Goal: Task Accomplishment & Management: Manage account settings

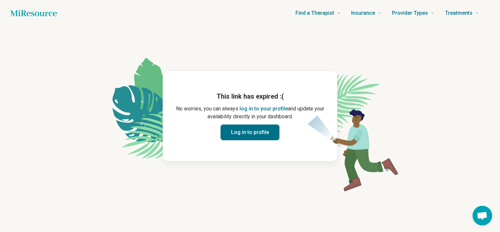
click at [255, 137] on button "Log in to profile" at bounding box center [250, 132] width 59 height 16
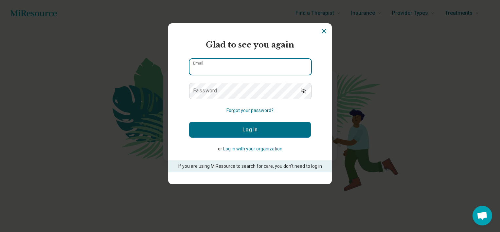
type input "**********"
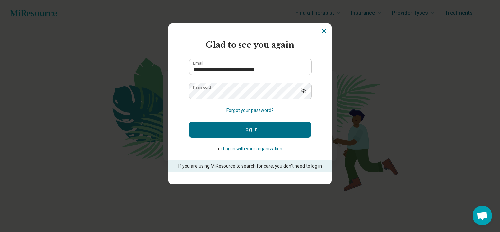
click at [236, 128] on button "Log In" at bounding box center [250, 130] width 122 height 16
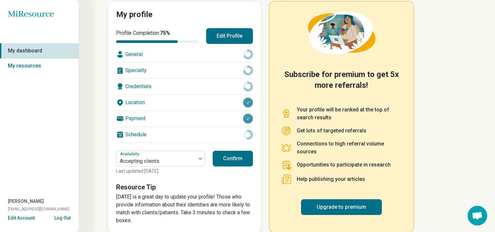
scroll to position [84, 0]
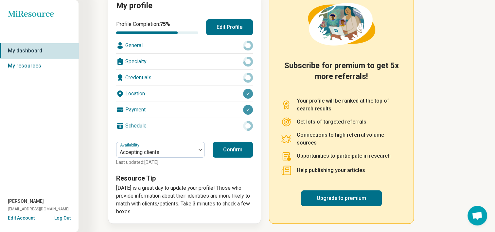
click at [244, 152] on button "Confirm" at bounding box center [233, 150] width 40 height 16
click at [356, 198] on link "Upgrade to premium" at bounding box center [341, 198] width 81 height 16
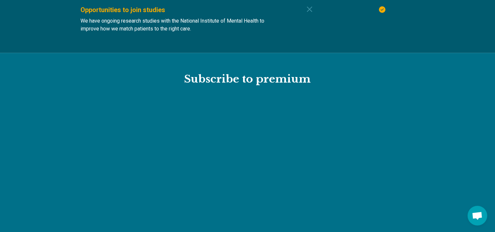
scroll to position [706, 0]
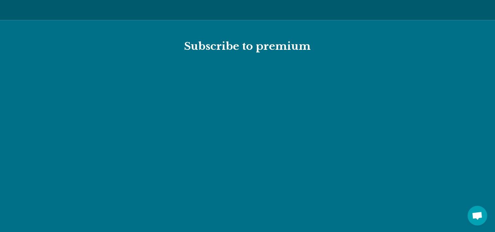
click at [368, 38] on section "Subscribe to premium" at bounding box center [247, 144] width 495 height 248
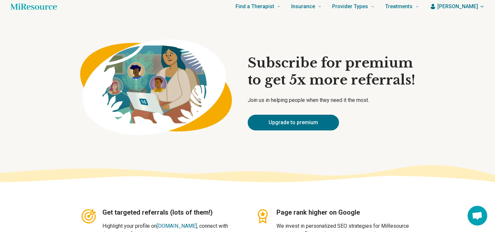
scroll to position [0, 0]
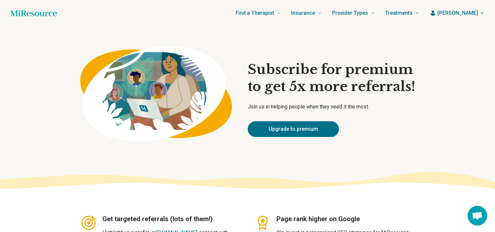
click at [482, 14] on icon "button" at bounding box center [482, 12] width 5 height 5
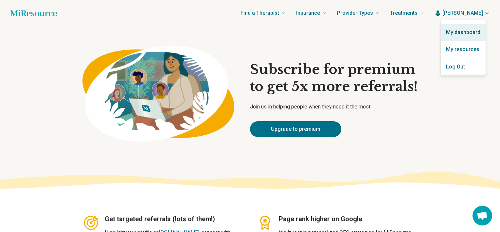
click at [468, 34] on link "My dashboard" at bounding box center [463, 32] width 45 height 17
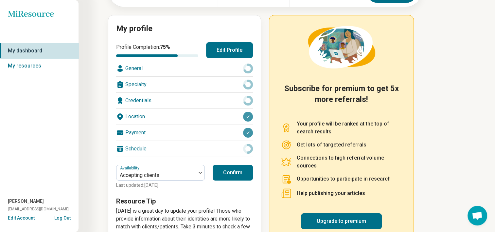
scroll to position [65, 0]
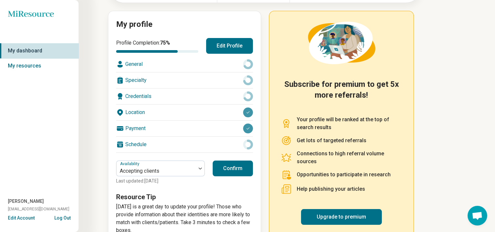
click at [206, 91] on div "Credentials" at bounding box center [184, 96] width 137 height 16
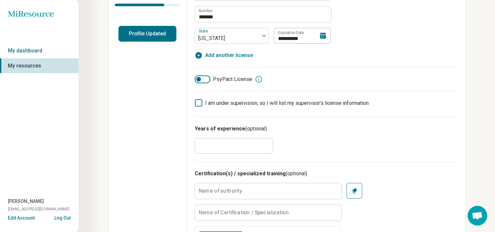
scroll to position [164, 0]
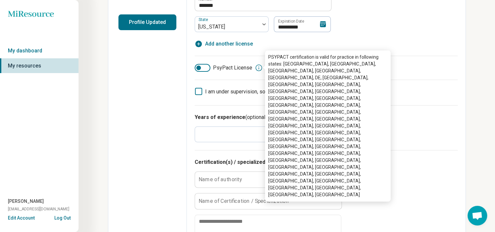
click at [257, 68] on icon at bounding box center [259, 68] width 8 height 8
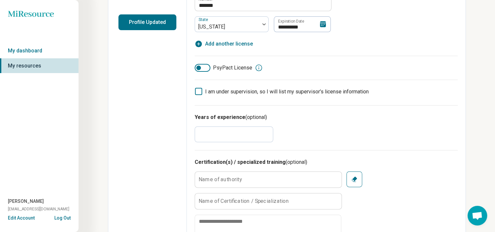
click at [405, 82] on div "I am under supervision, so I will list my supervisor’s license information" at bounding box center [326, 89] width 263 height 18
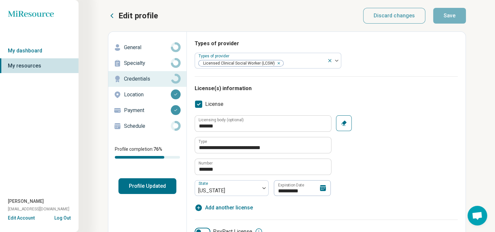
scroll to position [33, 0]
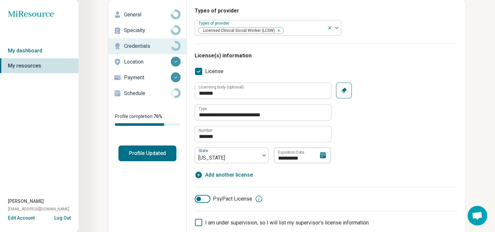
click at [198, 196] on div at bounding box center [198, 198] width 5 height 5
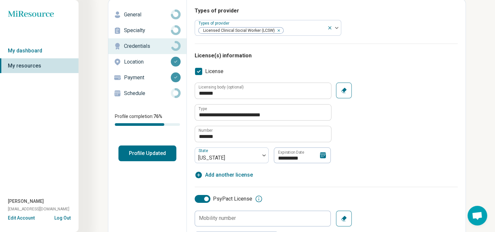
scroll to position [3, 0]
click at [208, 198] on div at bounding box center [206, 198] width 5 height 5
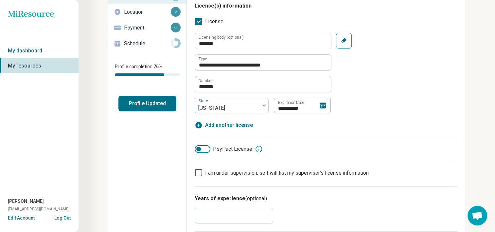
scroll to position [98, 0]
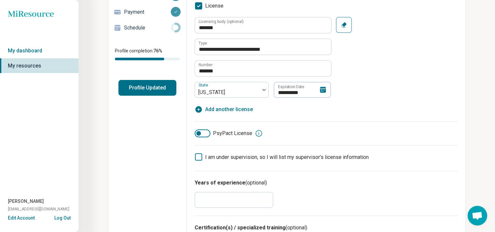
click at [231, 109] on span "Add another license" at bounding box center [229, 109] width 48 height 8
type textarea "*"
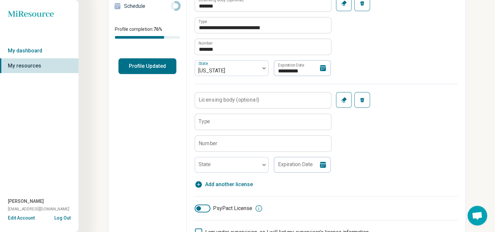
scroll to position [131, 0]
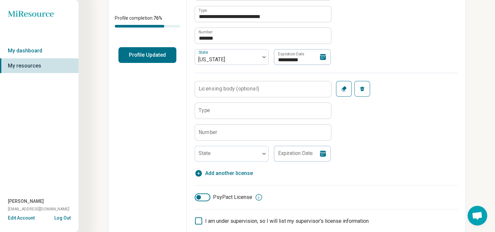
click at [220, 88] on label "Licensing body (optional)" at bounding box center [229, 88] width 61 height 5
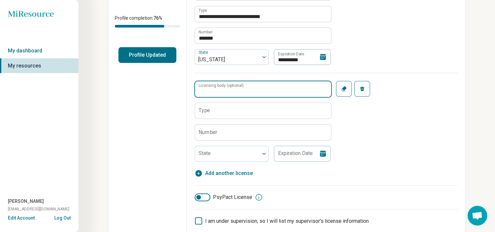
click at [220, 88] on input "Licensing body (optional)" at bounding box center [263, 89] width 136 height 16
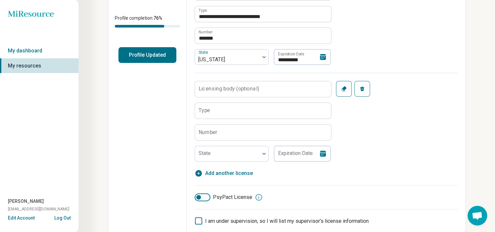
click at [209, 108] on label "Type" at bounding box center [204, 110] width 11 height 5
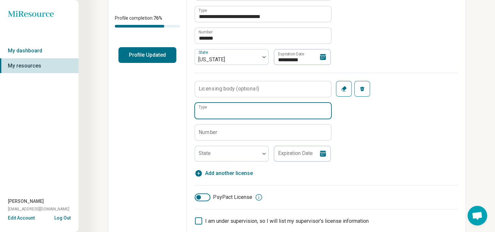
click at [209, 106] on input "Type" at bounding box center [263, 111] width 136 height 16
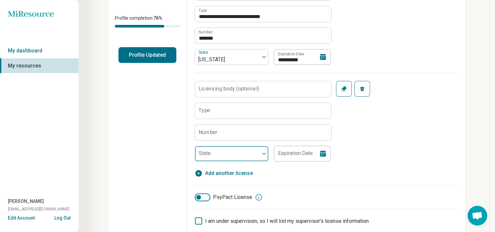
click at [260, 155] on div at bounding box center [264, 153] width 9 height 15
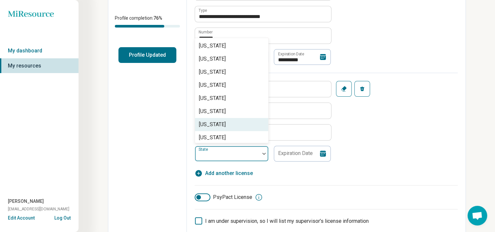
scroll to position [229, 0]
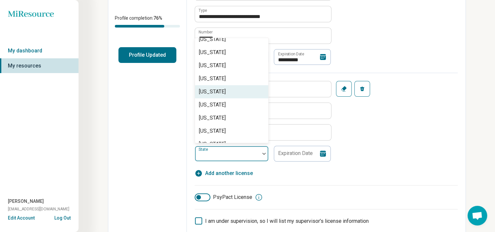
click at [226, 95] on div "Massachusetts" at bounding box center [212, 92] width 27 height 8
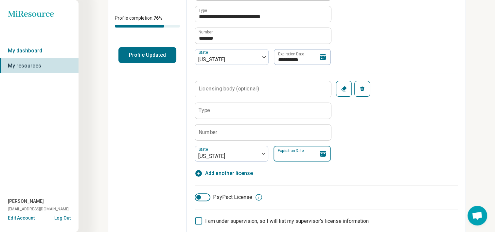
click at [307, 148] on input "Expiration Date" at bounding box center [302, 154] width 57 height 16
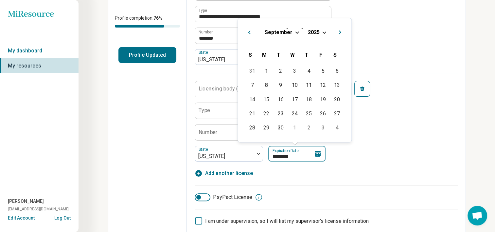
type input "*********"
click at [365, 161] on div "**********" at bounding box center [326, 80] width 263 height 193
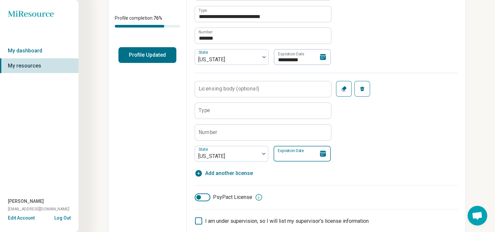
click at [278, 146] on input "Expiration Date" at bounding box center [302, 154] width 57 height 16
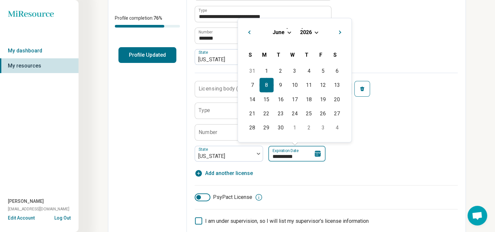
type input "**********"
click at [269, 85] on div "8" at bounding box center [267, 85] width 14 height 14
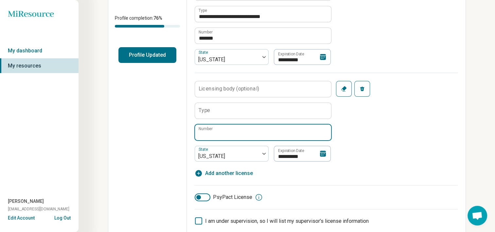
click at [228, 133] on input "Number" at bounding box center [263, 132] width 136 height 16
paste input "******"
type input "******"
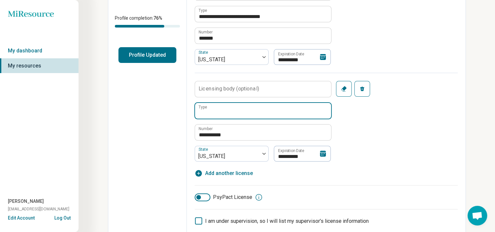
click at [209, 104] on input "Type" at bounding box center [263, 111] width 136 height 16
type input "**********"
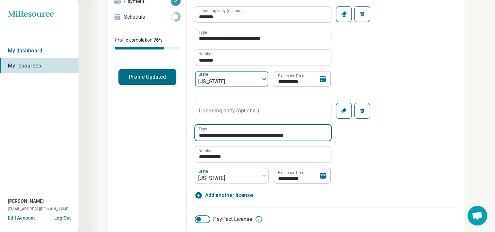
scroll to position [98, 0]
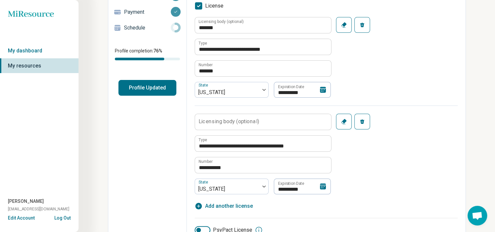
click at [236, 122] on label "Licensing body (optional)" at bounding box center [229, 121] width 61 height 5
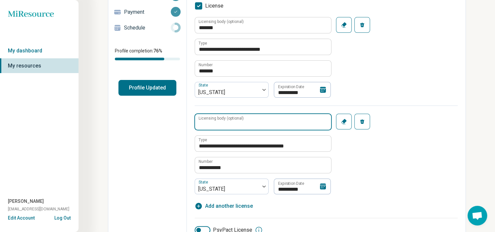
click at [236, 122] on input "Licensing body (optional)" at bounding box center [263, 122] width 136 height 16
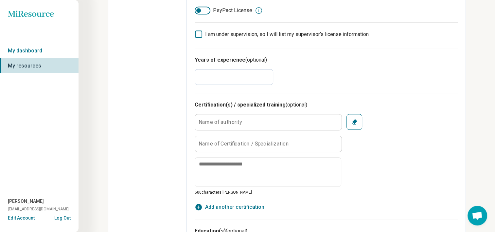
scroll to position [327, 0]
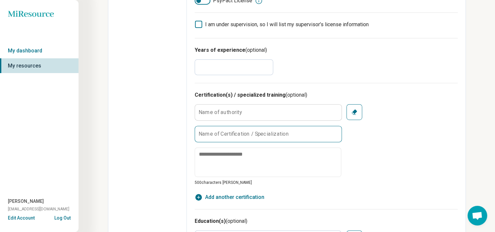
type input "**********"
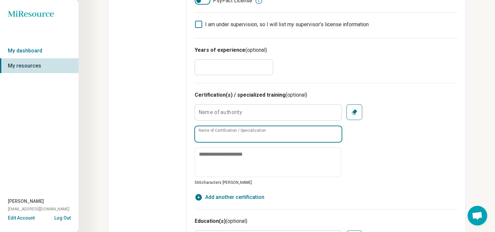
click at [210, 136] on input "Name of Certification / Specialization" at bounding box center [268, 134] width 147 height 16
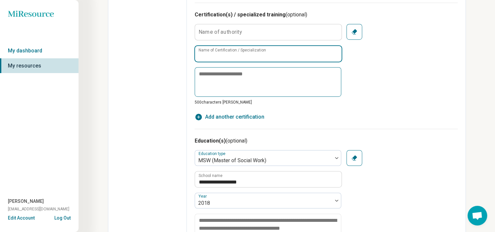
scroll to position [393, 0]
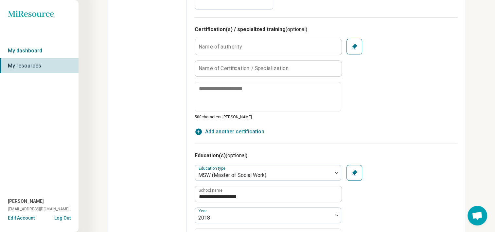
click at [211, 45] on label "Name of authority" at bounding box center [221, 46] width 44 height 5
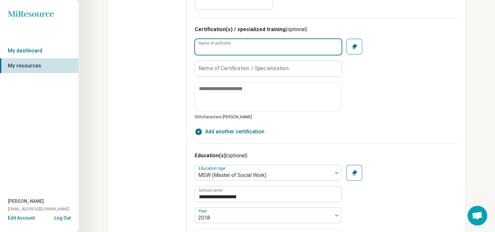
click at [211, 45] on input "Name of authority" at bounding box center [268, 47] width 147 height 16
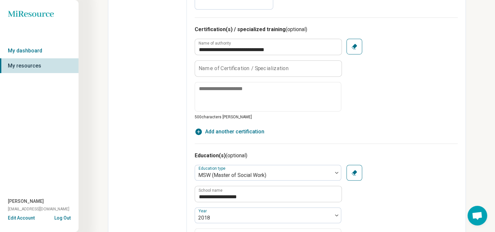
click at [209, 59] on fieldset "**********" at bounding box center [268, 79] width 147 height 81
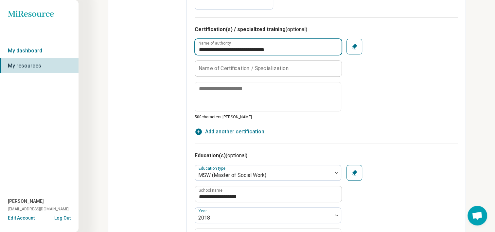
click at [247, 48] on input "**********" at bounding box center [268, 47] width 147 height 16
type input "**********"
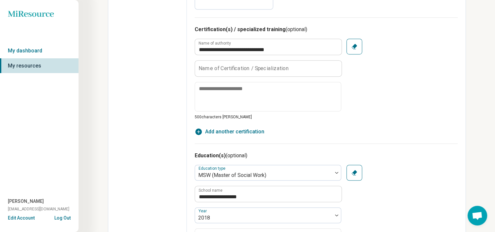
click at [218, 66] on label "Name of Certification / Specialization" at bounding box center [244, 67] width 90 height 5
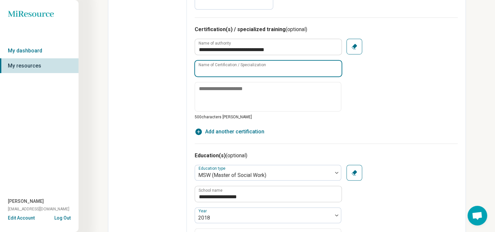
click at [218, 66] on input "Name of Certification / Specialization" at bounding box center [268, 69] width 147 height 16
type input "**********"
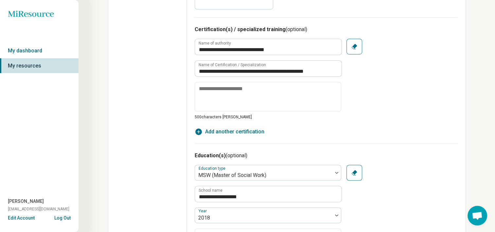
click at [376, 85] on div "**********" at bounding box center [326, 79] width 263 height 81
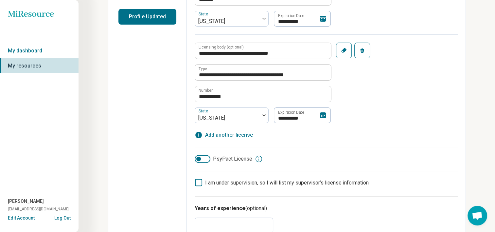
scroll to position [160, 0]
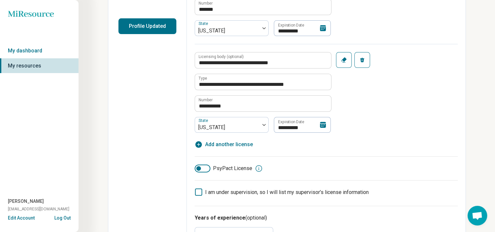
click at [227, 144] on span "Add another license" at bounding box center [229, 144] width 48 height 8
type textarea "*"
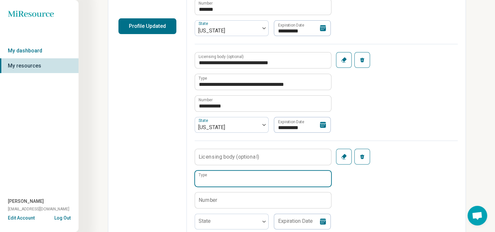
click at [208, 183] on input "Type" at bounding box center [263, 179] width 136 height 16
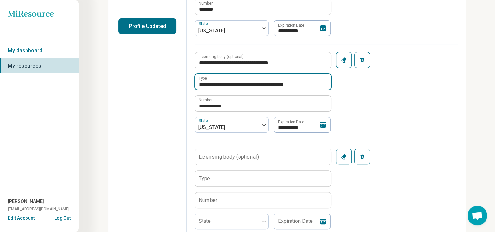
drag, startPoint x: 313, startPoint y: 82, endPoint x: 195, endPoint y: 79, distance: 118.5
click at [195, 79] on input "**********" at bounding box center [263, 82] width 136 height 16
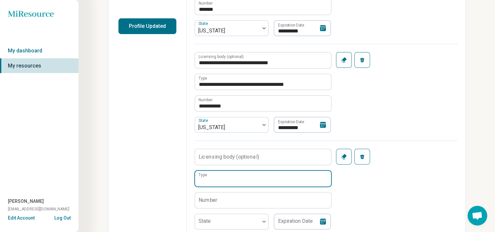
click at [211, 180] on input "Type" at bounding box center [263, 179] width 136 height 16
paste input "**********"
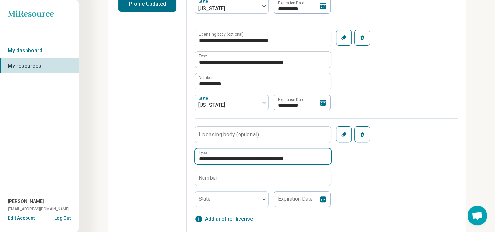
scroll to position [192, 0]
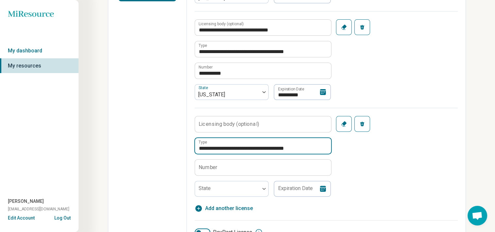
type input "**********"
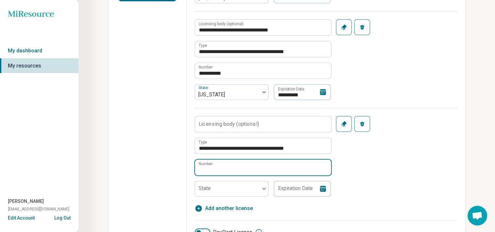
click at [224, 167] on input "Number" at bounding box center [263, 167] width 136 height 16
paste input "**********"
type input "**********"
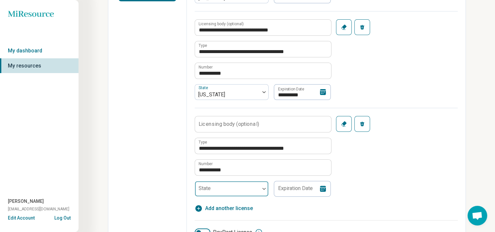
click at [260, 188] on div at bounding box center [264, 189] width 9 height 2
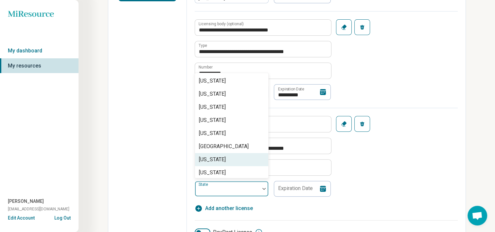
scroll to position [556, 0]
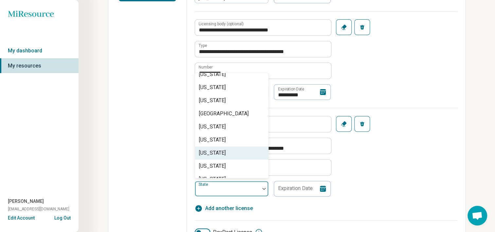
click at [210, 157] on div "Virginia" at bounding box center [212, 153] width 27 height 8
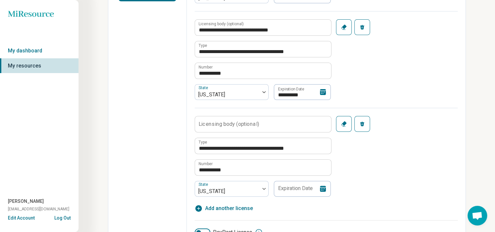
click at [319, 188] on icon at bounding box center [323, 189] width 8 height 8
click at [288, 190] on input "Expiration Date" at bounding box center [302, 189] width 57 height 16
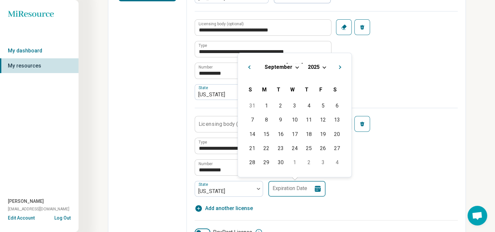
click at [280, 191] on input "Expiration Date" at bounding box center [296, 189] width 57 height 16
click at [324, 68] on div "September 2025" at bounding box center [294, 67] width 103 height 7
click at [321, 67] on div "September 2025" at bounding box center [294, 67] width 103 height 7
click at [323, 66] on span "Choose Date" at bounding box center [325, 67] width 4 height 4
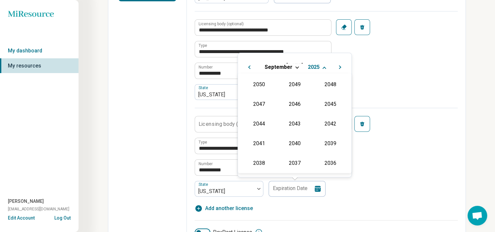
scroll to position [118, 0]
click at [260, 122] on div "2026" at bounding box center [259, 123] width 32 height 12
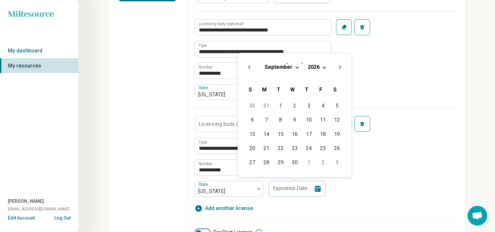
click at [296, 69] on div "September 2026" at bounding box center [294, 67] width 103 height 7
click at [296, 67] on span "Choose Date" at bounding box center [298, 67] width 4 height 4
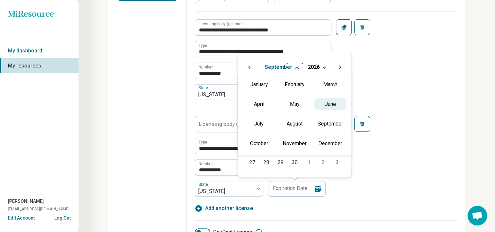
click at [334, 103] on div "June" at bounding box center [331, 104] width 32 height 12
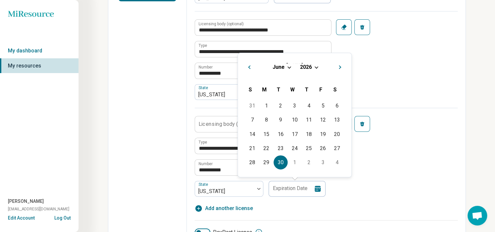
click at [279, 161] on div "30" at bounding box center [281, 162] width 14 height 14
type input "**********"
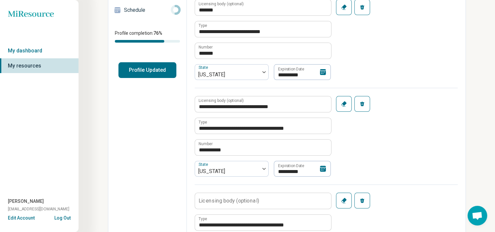
scroll to position [127, 0]
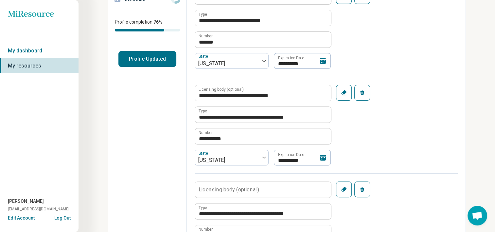
click at [217, 187] on label "Licensing body (optional)" at bounding box center [229, 189] width 61 height 5
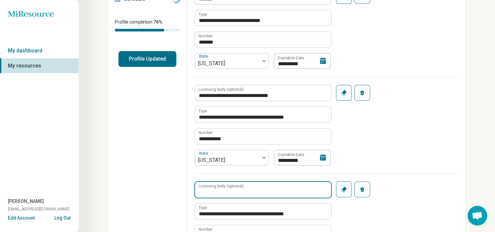
click at [217, 186] on input "Licensing body (optional)" at bounding box center [263, 190] width 136 height 16
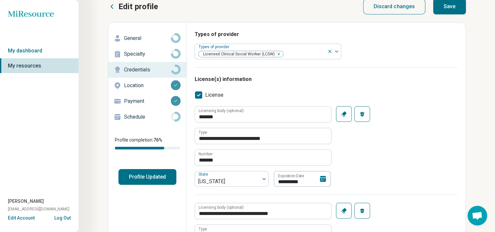
scroll to position [0, 0]
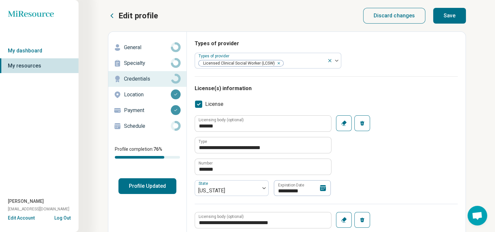
type input "**********"
click at [453, 14] on button "Save" at bounding box center [449, 16] width 33 height 16
click at [147, 46] on p "General" at bounding box center [147, 48] width 47 height 8
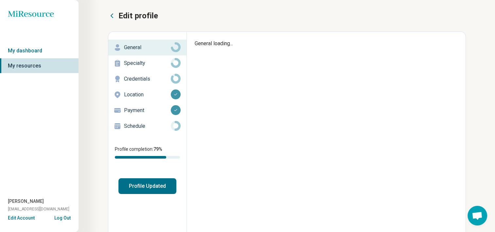
type textarea "*"
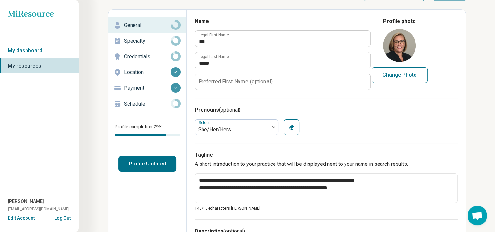
scroll to position [33, 0]
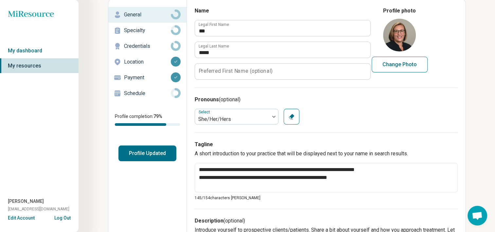
click at [404, 63] on button "Change Photo" at bounding box center [400, 65] width 56 height 16
type input "**********"
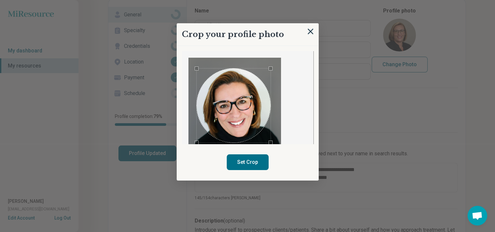
click at [251, 123] on div "Use the arrow keys to move the crop selection area" at bounding box center [234, 105] width 74 height 74
click at [256, 160] on button "Set Crop" at bounding box center [248, 162] width 42 height 16
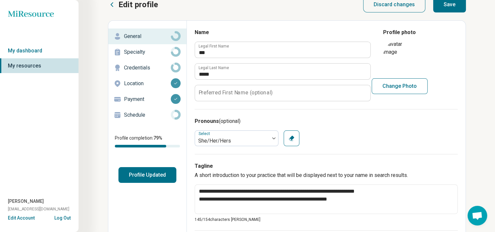
scroll to position [0, 0]
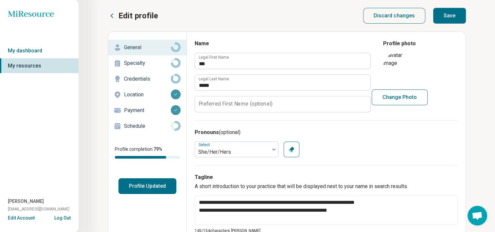
click at [448, 13] on button "Save" at bounding box center [449, 16] width 33 height 16
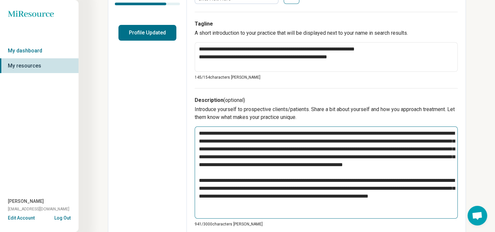
scroll to position [164, 0]
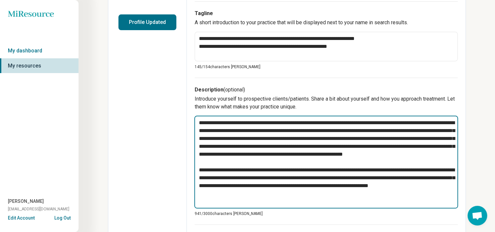
click at [351, 122] on textarea "**********" at bounding box center [326, 162] width 264 height 93
type textarea "*"
type textarea "**********"
type textarea "*"
type textarea "**********"
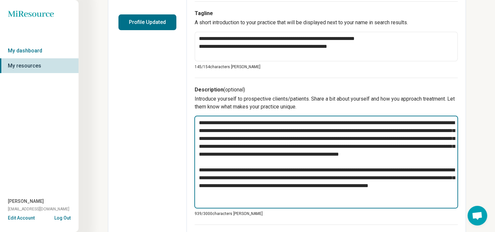
type textarea "*"
type textarea "**********"
type textarea "*"
type textarea "**********"
type textarea "*"
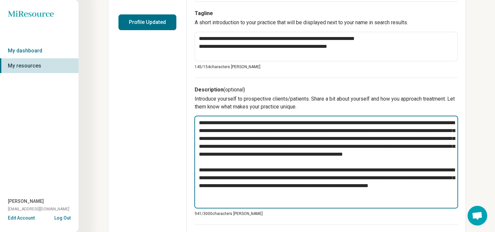
type textarea "**********"
type textarea "*"
type textarea "**********"
type textarea "*"
type textarea "**********"
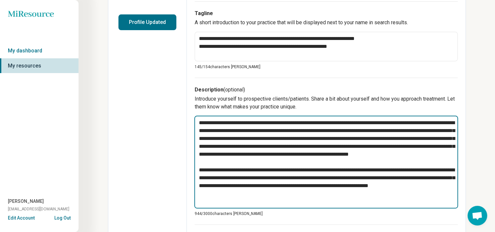
type textarea "*"
type textarea "**********"
type textarea "*"
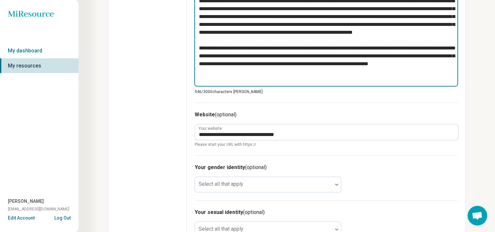
scroll to position [295, 0]
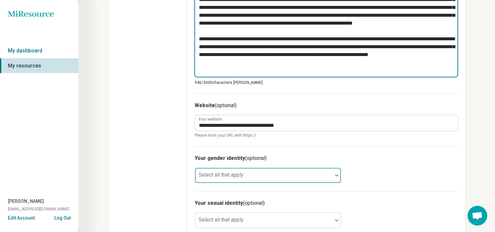
type textarea "**********"
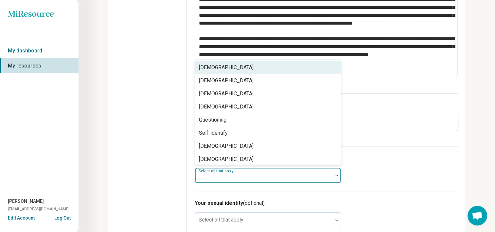
click at [330, 170] on div at bounding box center [263, 175] width 137 height 14
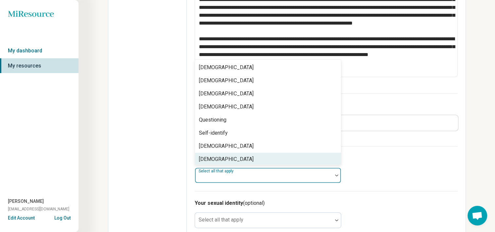
click at [415, 170] on div "Your gender identity (optional) 8 results available. Use Up and Down to choose …" at bounding box center [326, 168] width 263 height 45
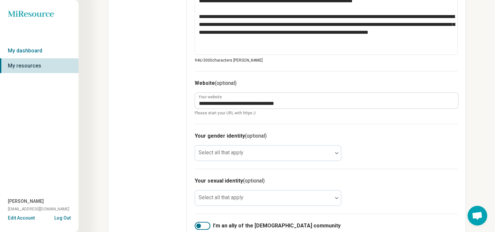
scroll to position [327, 0]
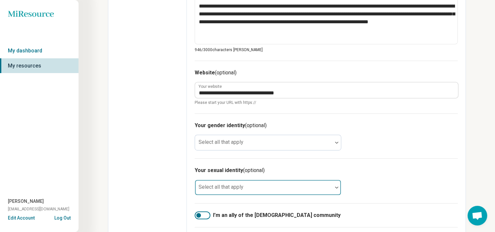
click at [268, 183] on div at bounding box center [263, 187] width 137 height 14
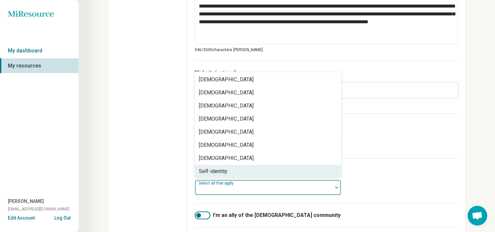
click at [354, 140] on div "Your gender identity (optional) Select all that apply" at bounding box center [326, 135] width 263 height 45
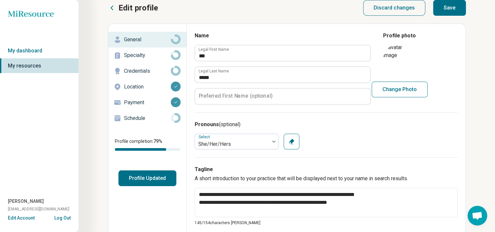
scroll to position [0, 0]
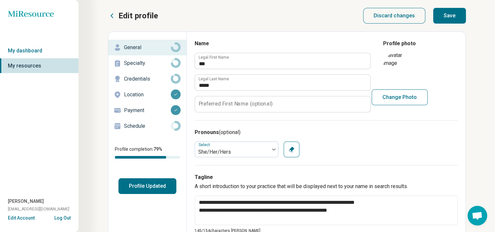
click at [445, 10] on button "Save" at bounding box center [449, 16] width 33 height 16
click at [139, 63] on p "Specialty" at bounding box center [147, 63] width 47 height 8
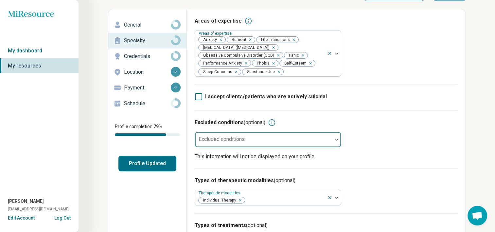
scroll to position [33, 0]
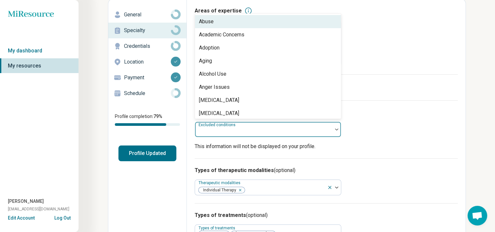
click at [324, 133] on div at bounding box center [264, 131] width 132 height 9
click at [387, 126] on div "Excluded conditions (optional) 89 results available. Use Up and Down to choose …" at bounding box center [326, 129] width 263 height 58
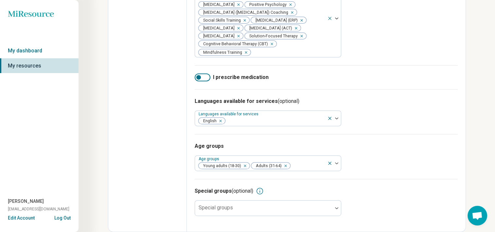
scroll to position [305, 0]
click at [235, 204] on div at bounding box center [263, 208] width 137 height 14
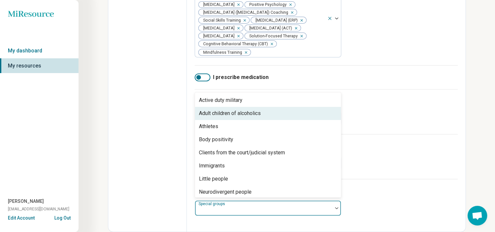
click at [212, 114] on div "Adult children of alcoholics" at bounding box center [230, 113] width 62 height 8
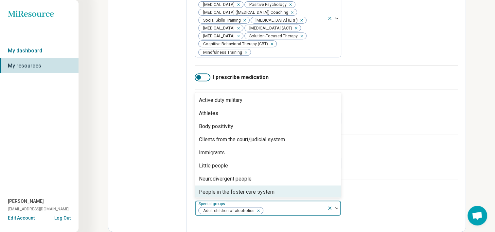
click at [276, 210] on div at bounding box center [294, 210] width 61 height 9
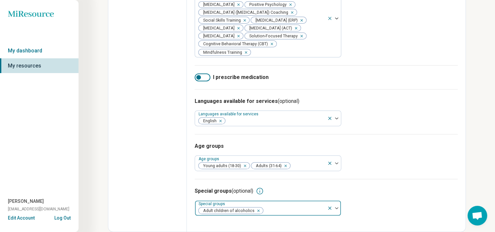
click at [268, 208] on div at bounding box center [294, 210] width 61 height 9
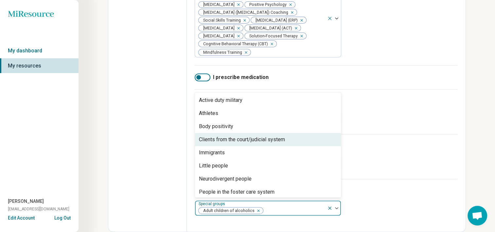
click at [237, 140] on div "Clients from the court/judicial system" at bounding box center [242, 140] width 86 height 8
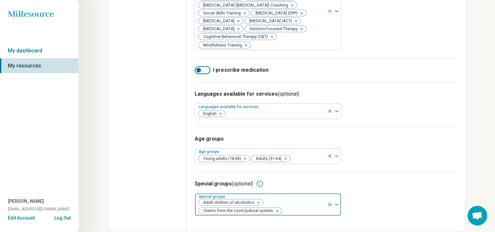
click at [292, 215] on div at bounding box center [303, 210] width 42 height 9
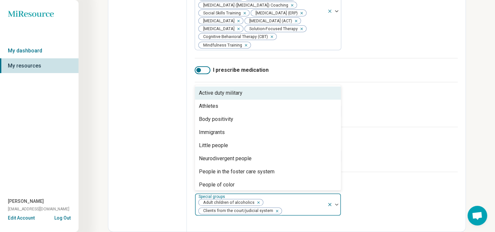
click at [292, 215] on div at bounding box center [303, 210] width 42 height 9
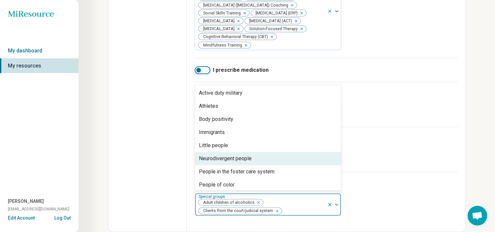
click at [209, 162] on div "Neurodivergent people" at bounding box center [225, 158] width 53 height 8
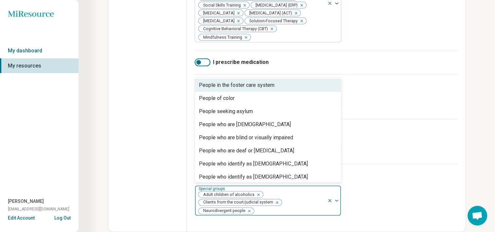
scroll to position [98, 0]
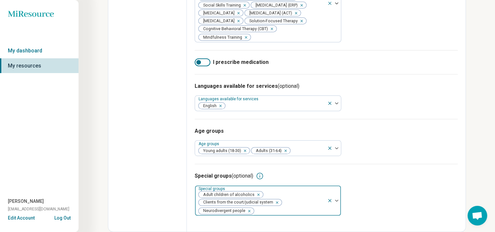
click at [276, 215] on div at bounding box center [290, 210] width 70 height 9
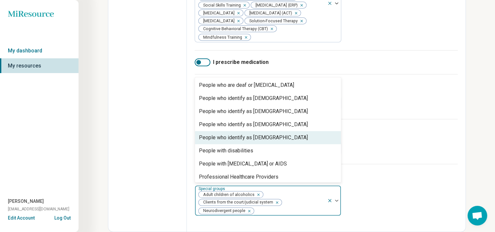
scroll to position [160, 0]
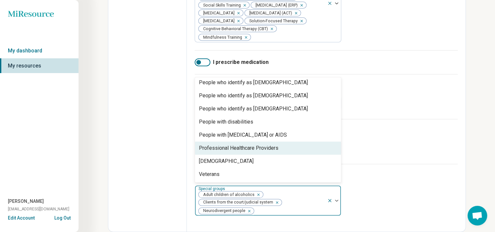
click at [275, 152] on div "Professional Healthcare Providers" at bounding box center [239, 148] width 80 height 8
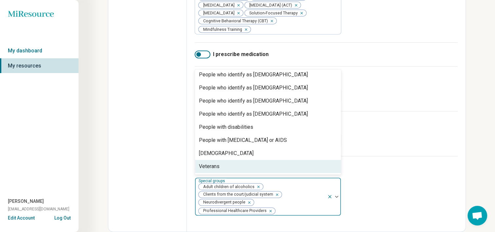
scroll to position [329, 0]
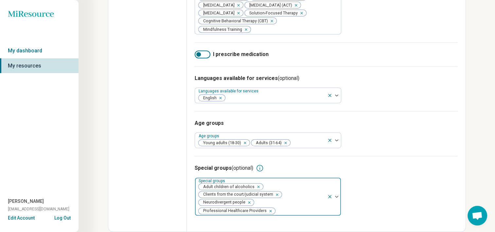
click at [294, 208] on div at bounding box center [300, 210] width 49 height 9
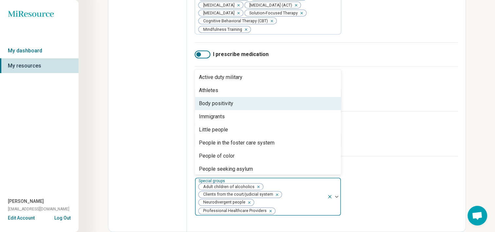
click at [208, 105] on div "Body positivity" at bounding box center [216, 104] width 34 height 8
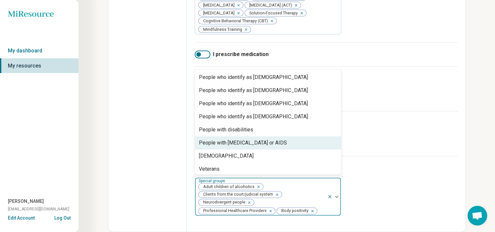
scroll to position [134, 0]
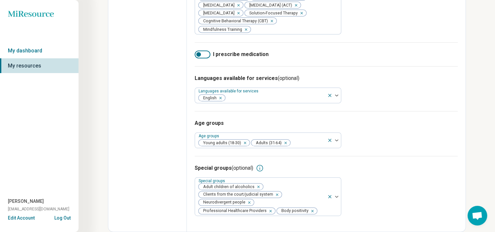
click at [367, 149] on div "Age groups Age groups Young adults (18-30) Adults (31-64)" at bounding box center [326, 133] width 263 height 45
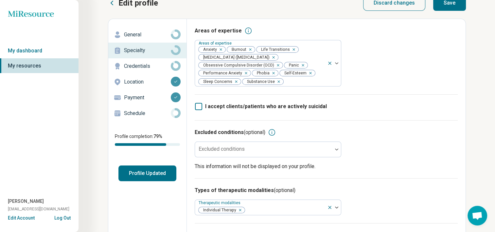
scroll to position [1, 0]
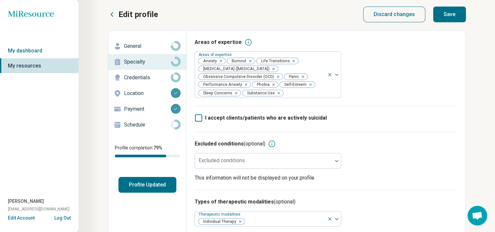
click at [464, 14] on button "Save" at bounding box center [449, 15] width 33 height 16
click at [136, 79] on p "Credentials" at bounding box center [147, 78] width 47 height 8
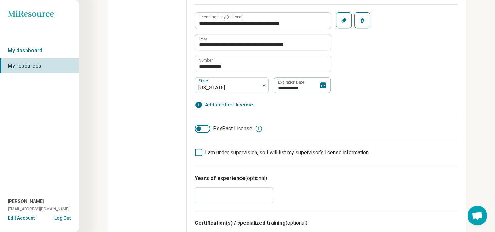
scroll to position [361, 0]
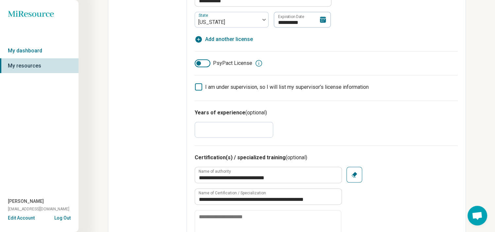
click at [224, 128] on input "**" at bounding box center [234, 130] width 79 height 16
type textarea "*"
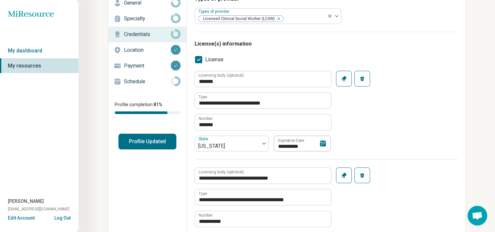
scroll to position [1, 0]
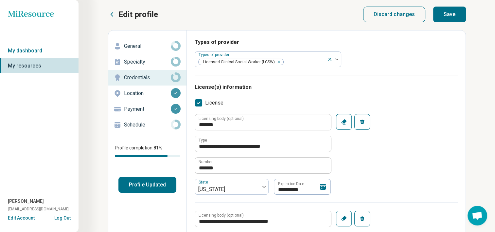
type input "**"
click at [452, 16] on button "Save" at bounding box center [449, 15] width 33 height 16
click at [153, 43] on p "General" at bounding box center [147, 46] width 47 height 8
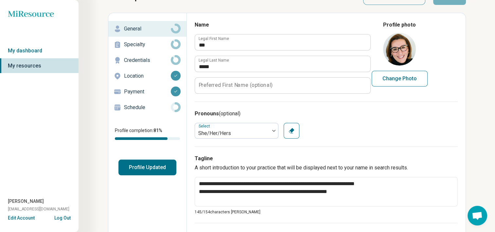
scroll to position [34, 0]
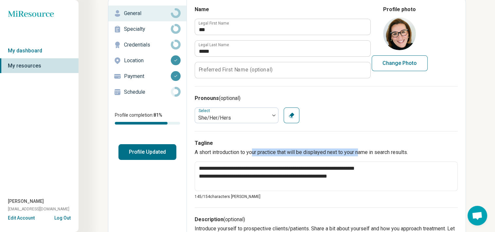
drag, startPoint x: 360, startPoint y: 149, endPoint x: 255, endPoint y: 150, distance: 105.1
click at [255, 150] on p "A short introduction to your practice that will be displayed next to your name …" at bounding box center [326, 152] width 263 height 8
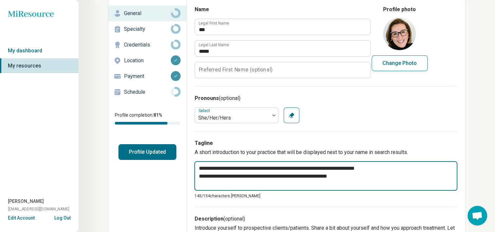
drag, startPoint x: 255, startPoint y: 150, endPoint x: 376, endPoint y: 171, distance: 123.6
click at [376, 171] on textarea "**********" at bounding box center [325, 175] width 263 height 29
drag, startPoint x: 365, startPoint y: 183, endPoint x: 192, endPoint y: 166, distance: 173.9
type textarea "*"
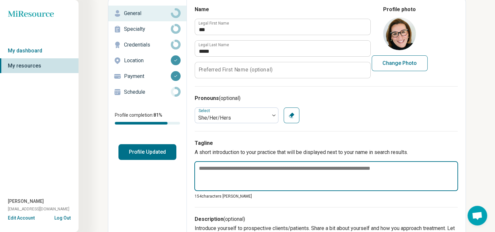
type textarea "*"
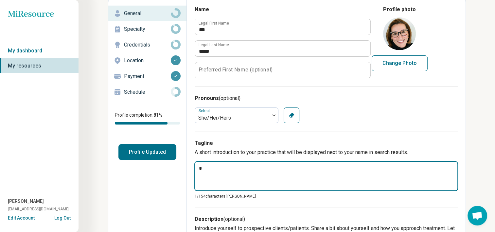
type textarea "*"
type textarea "**"
type textarea "*"
type textarea "***"
type textarea "*"
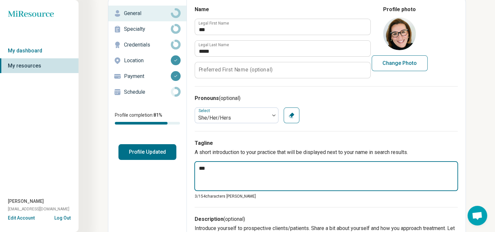
type textarea "****"
type textarea "*"
type textarea "*****"
type textarea "*"
type textarea "******"
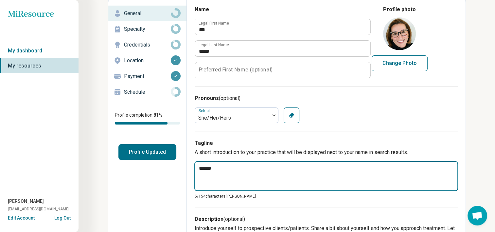
type textarea "*"
type textarea "*******"
type textarea "*"
type textarea "********"
type textarea "*"
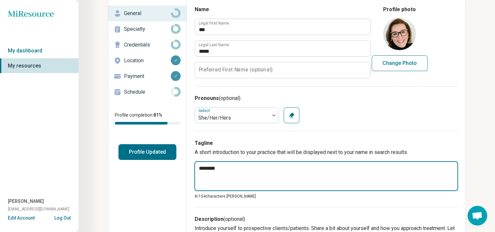
type textarea "*********"
type textarea "*"
type textarea "**********"
type textarea "*"
type textarea "**********"
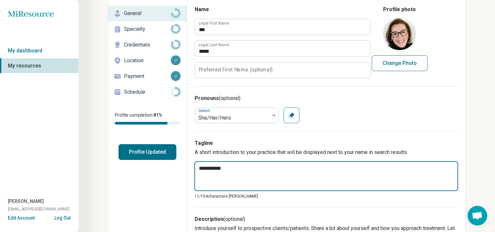
type textarea "*"
type textarea "**********"
type textarea "*"
type textarea "**********"
type textarea "*"
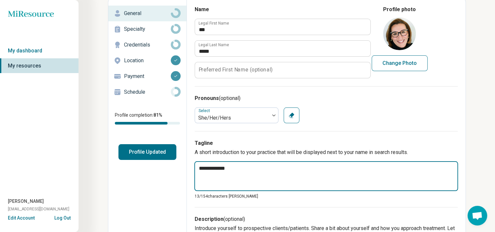
type textarea "**********"
type textarea "*"
type textarea "**********"
type textarea "*"
type textarea "**********"
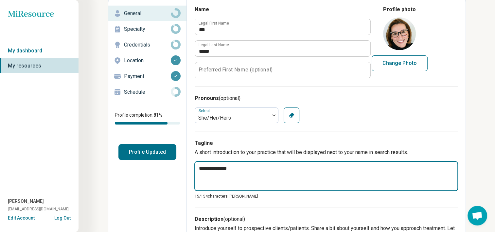
type textarea "*"
type textarea "**********"
type textarea "*"
type textarea "**********"
type textarea "*"
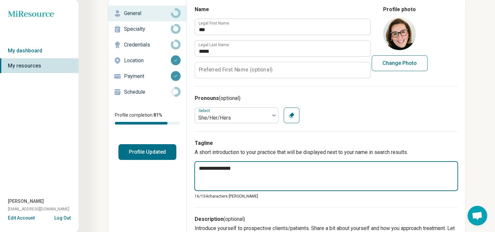
type textarea "**********"
type textarea "*"
type textarea "**********"
type textarea "*"
type textarea "**********"
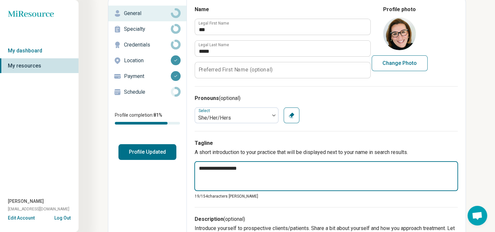
type textarea "*"
type textarea "**********"
type textarea "*"
type textarea "**********"
type textarea "*"
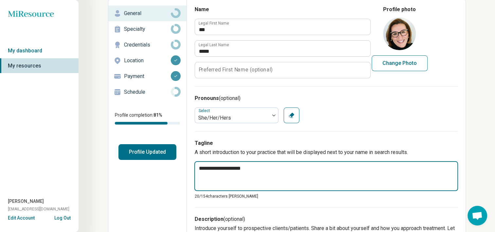
type textarea "**********"
type textarea "*"
type textarea "**********"
type textarea "*"
type textarea "**********"
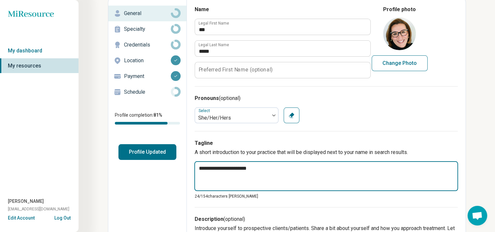
type textarea "*"
type textarea "**********"
type textarea "*"
type textarea "**********"
type textarea "*"
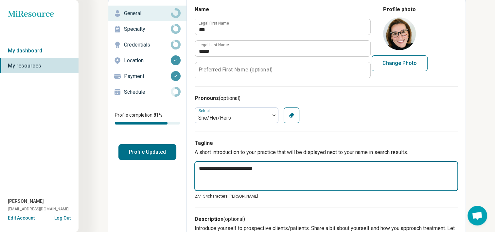
type textarea "**********"
type textarea "*"
type textarea "**********"
type textarea "*"
type textarea "**********"
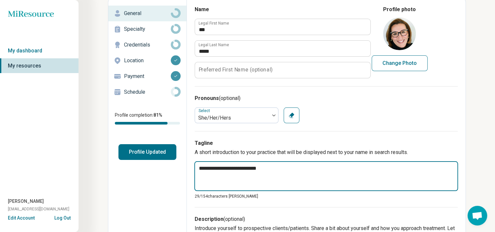
type textarea "*"
type textarea "**********"
type textarea "*"
type textarea "**********"
type textarea "*"
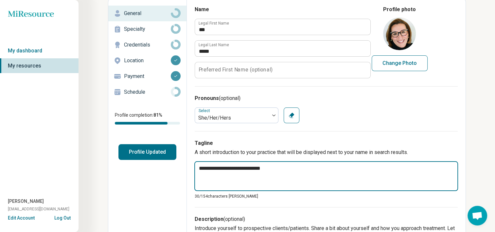
type textarea "**********"
type textarea "*"
type textarea "**********"
type textarea "*"
type textarea "**********"
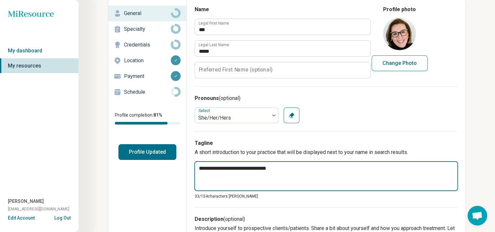
type textarea "*"
type textarea "**********"
type textarea "*"
type textarea "**********"
type textarea "*"
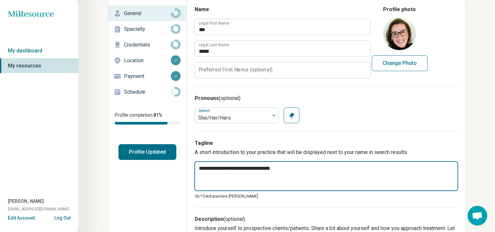
type textarea "**********"
type textarea "*"
type textarea "**********"
type textarea "*"
type textarea "**********"
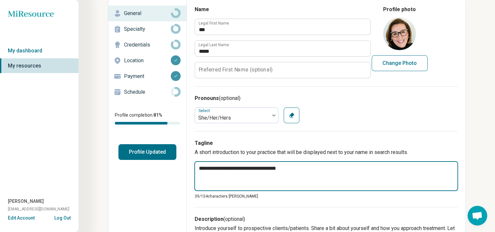
type textarea "*"
type textarea "**********"
type textarea "*"
type textarea "**********"
type textarea "*"
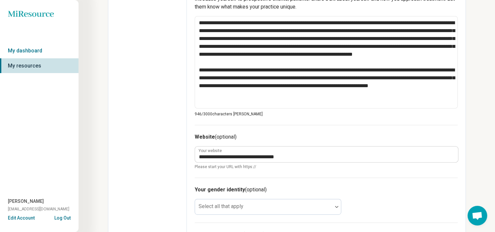
scroll to position [296, 0]
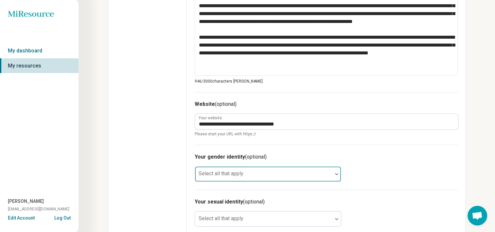
type textarea "**********"
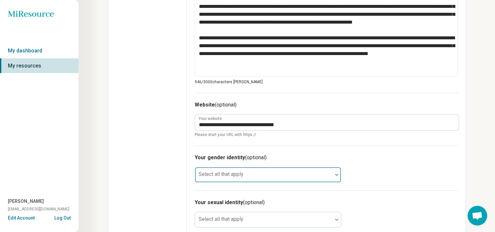
click at [204, 173] on div "Select all that apply" at bounding box center [268, 175] width 147 height 16
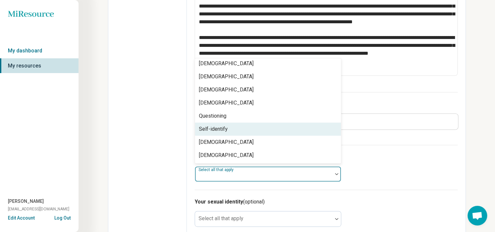
scroll to position [0, 0]
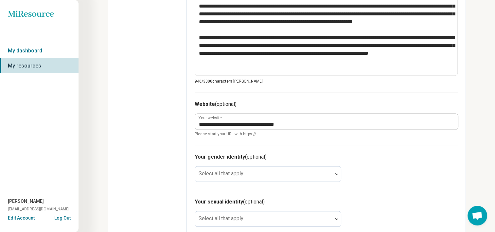
click at [413, 175] on div "Your gender identity (optional) Select all that apply" at bounding box center [326, 167] width 263 height 45
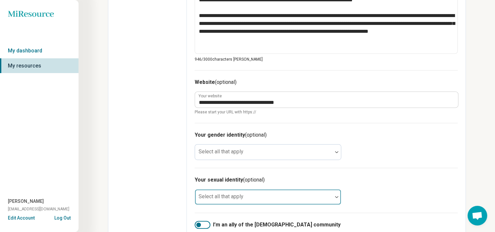
scroll to position [329, 0]
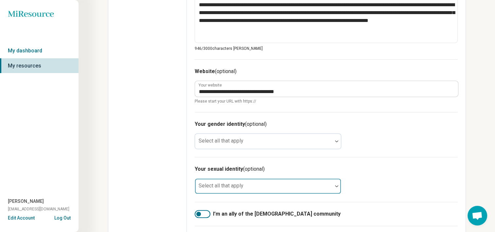
click at [226, 183] on div "Select all that apply" at bounding box center [268, 186] width 147 height 16
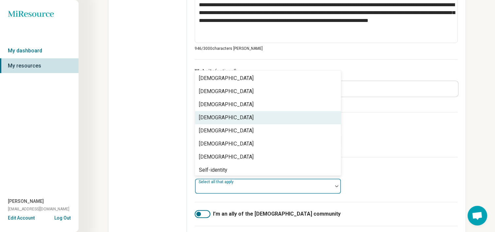
click at [204, 117] on div "Heterosexual" at bounding box center [226, 118] width 55 height 8
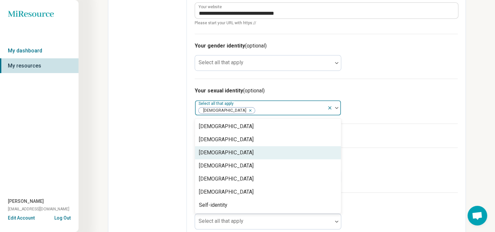
scroll to position [420, 0]
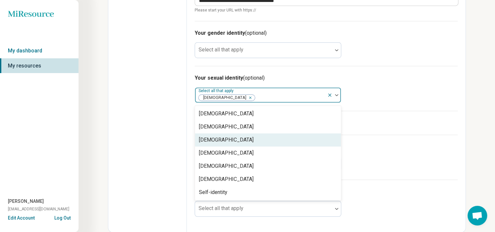
click at [391, 123] on label "I’m an ally of the LGBTQIA+ community" at bounding box center [326, 123] width 263 height 8
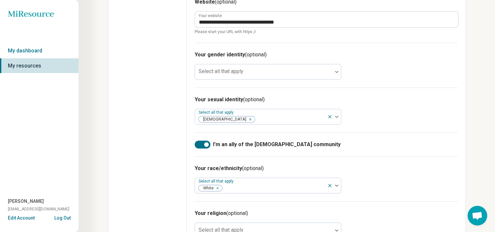
scroll to position [387, 0]
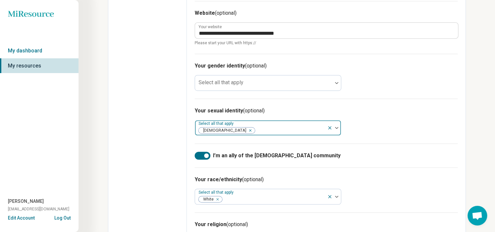
click at [304, 129] on div at bounding box center [290, 130] width 69 height 9
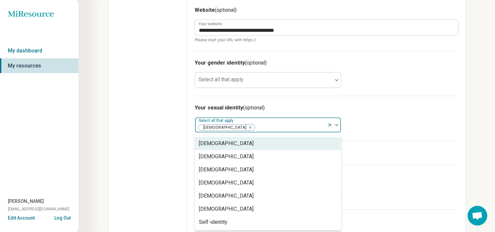
scroll to position [390, 0]
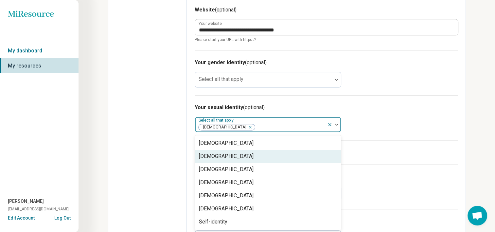
click at [213, 156] on div "Bisexual" at bounding box center [226, 156] width 55 height 8
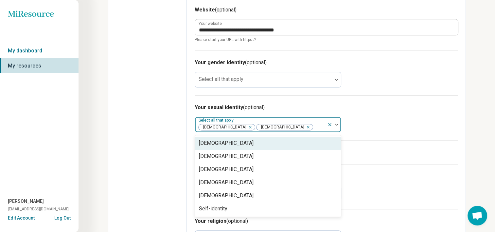
click at [245, 126] on div "Remove [object Object]" at bounding box center [249, 127] width 8 height 8
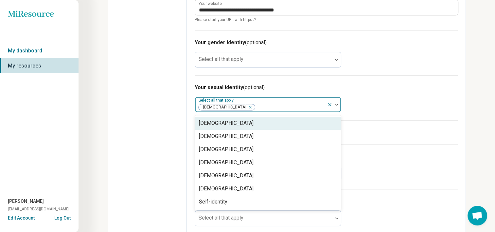
scroll to position [420, 0]
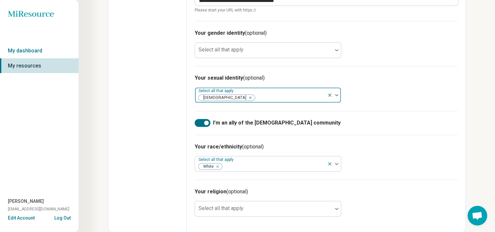
click at [411, 162] on div "Your race/ethnicity (optional) Select all that apply White" at bounding box center [326, 157] width 263 height 45
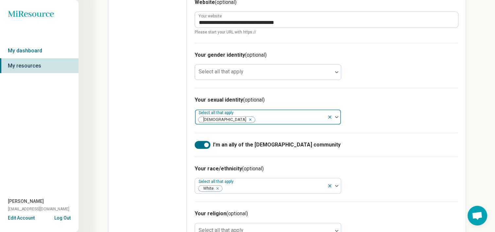
scroll to position [354, 0]
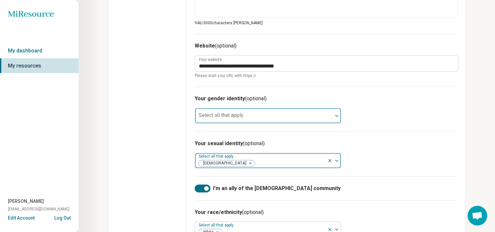
click at [234, 114] on div "Select all that apply" at bounding box center [268, 116] width 147 height 16
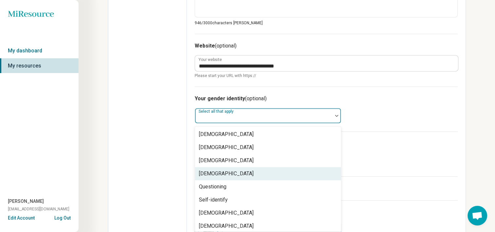
scroll to position [3, 0]
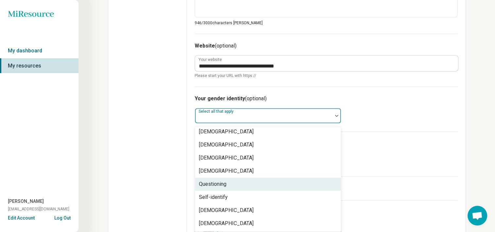
click at [373, 145] on h3 "Your sexual identity (optional)" at bounding box center [326, 143] width 263 height 8
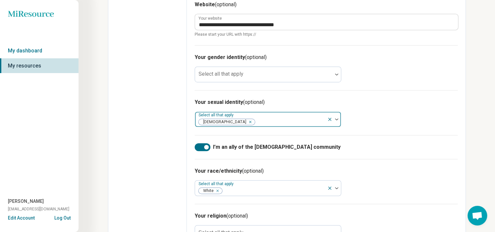
scroll to position [420, 0]
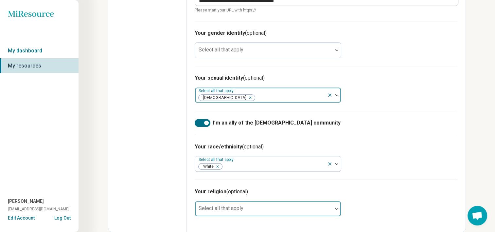
click at [223, 209] on div "Select all that apply" at bounding box center [268, 209] width 147 height 16
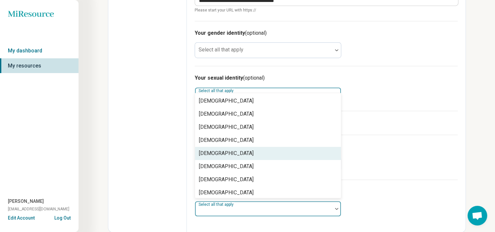
click at [211, 153] on div "Christianity" at bounding box center [226, 153] width 55 height 8
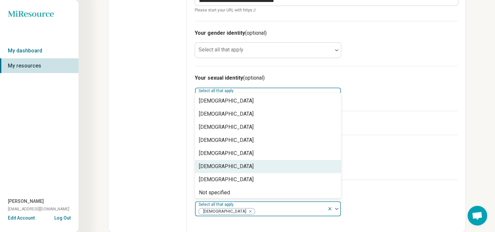
click at [419, 174] on div "Your race/ethnicity (optional) Select all that apply White" at bounding box center [326, 157] width 263 height 45
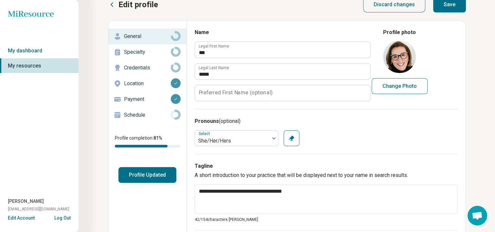
scroll to position [0, 0]
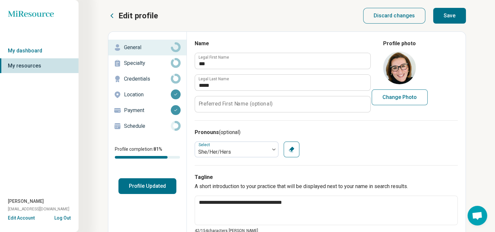
click at [460, 9] on button "Save" at bounding box center [449, 16] width 33 height 16
click at [130, 61] on p "Specialty" at bounding box center [147, 63] width 47 height 8
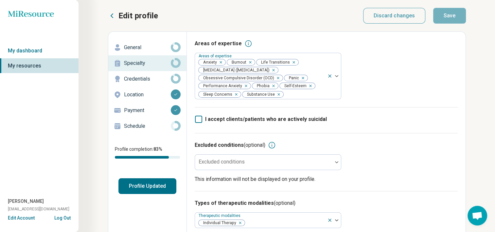
click at [138, 77] on p "Credentials" at bounding box center [147, 79] width 47 height 8
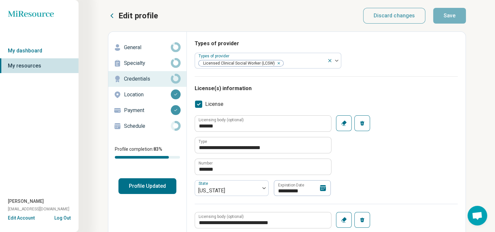
click at [162, 94] on p "Location" at bounding box center [147, 95] width 47 height 8
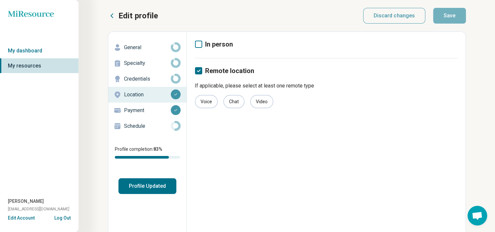
click at [146, 107] on p "Payment" at bounding box center [147, 110] width 47 height 8
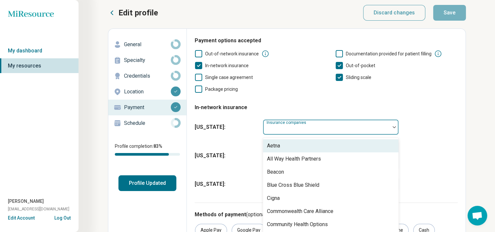
click at [272, 131] on div "Insurance companies" at bounding box center [331, 127] width 136 height 16
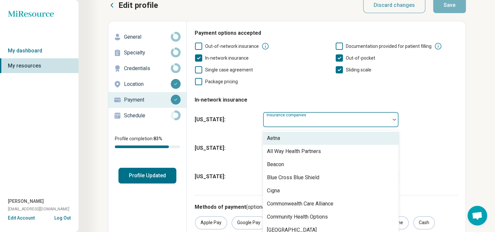
scroll to position [16, 0]
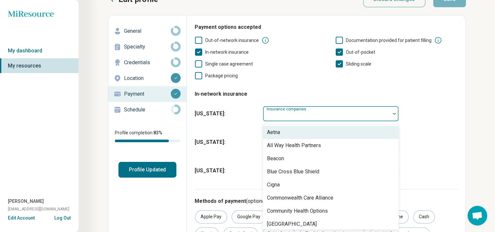
click at [276, 134] on div "Aetna" at bounding box center [273, 132] width 13 height 8
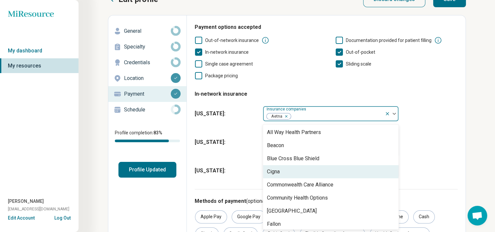
click at [275, 170] on div "Cigna" at bounding box center [273, 172] width 13 height 8
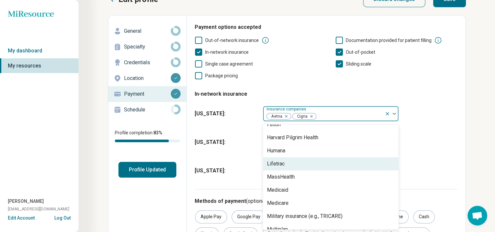
scroll to position [98, 0]
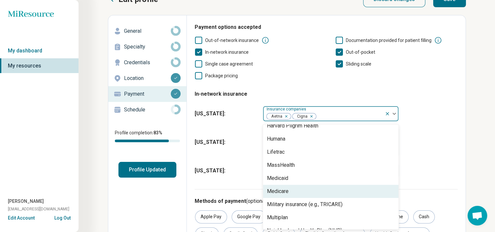
click at [281, 190] on div "Medicare" at bounding box center [278, 191] width 22 height 8
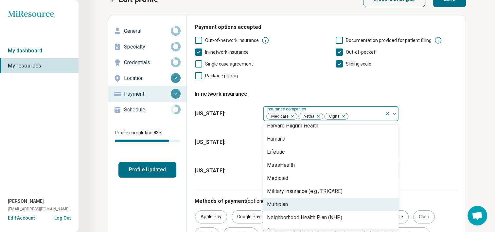
scroll to position [120, 0]
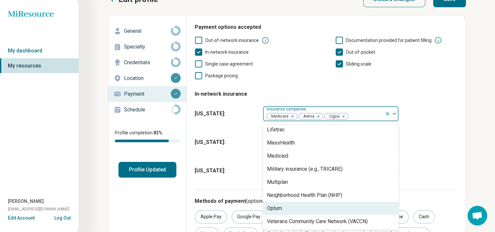
click at [280, 209] on div "Optum" at bounding box center [274, 208] width 15 height 8
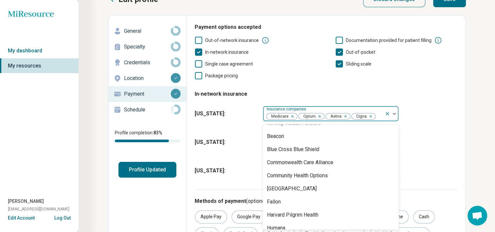
scroll to position [0, 0]
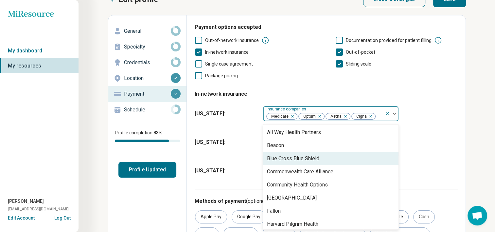
click at [301, 159] on div "Blue Cross Blue Shield" at bounding box center [293, 158] width 52 height 8
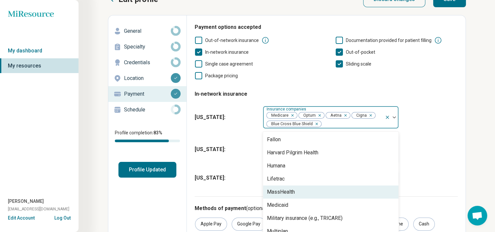
scroll to position [94, 0]
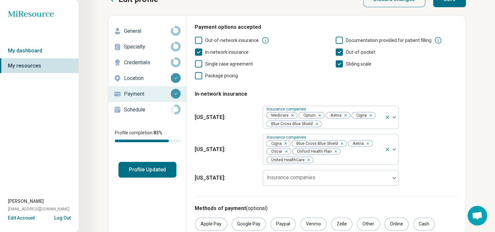
click at [234, 157] on div "North Carolina : Insurance companies Cigna Blue Cross Blue Shield Aetna Oscar O…" at bounding box center [326, 149] width 263 height 36
click at [270, 180] on div "Insurance companies" at bounding box center [331, 178] width 136 height 16
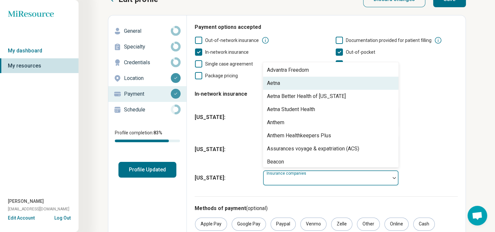
click at [272, 86] on div "Aetna" at bounding box center [273, 83] width 13 height 8
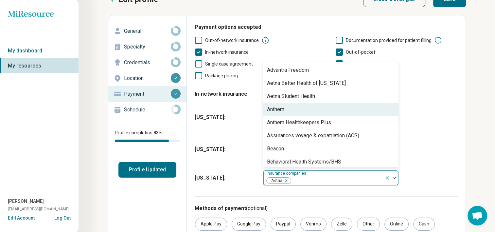
click at [277, 110] on div "Anthem" at bounding box center [275, 109] width 17 height 8
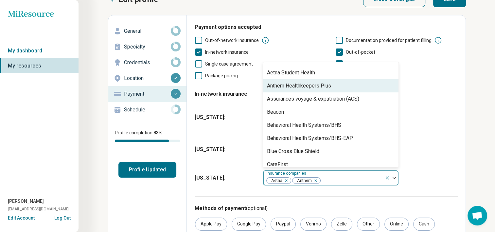
scroll to position [33, 0]
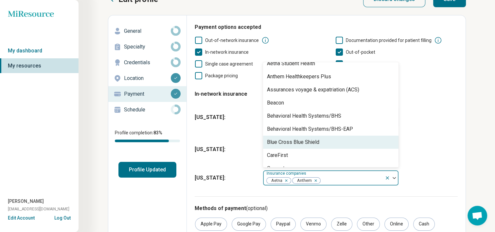
click at [274, 145] on div "Blue Cross Blue Shield" at bounding box center [293, 142] width 52 height 8
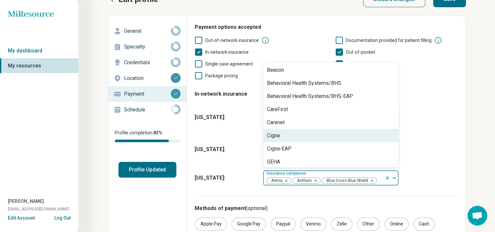
click at [274, 137] on div "Cigna" at bounding box center [273, 136] width 13 height 8
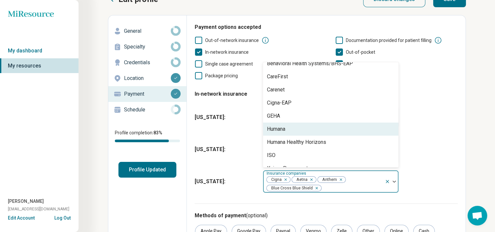
scroll to position [131, 0]
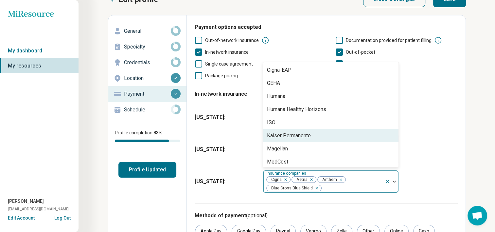
click at [287, 137] on div "Kaiser Permanente" at bounding box center [289, 136] width 44 height 8
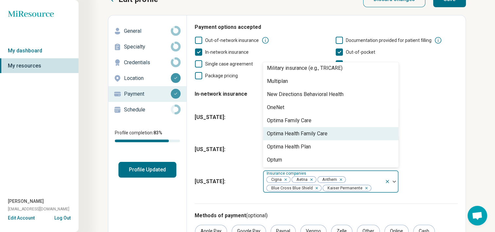
scroll to position [262, 0]
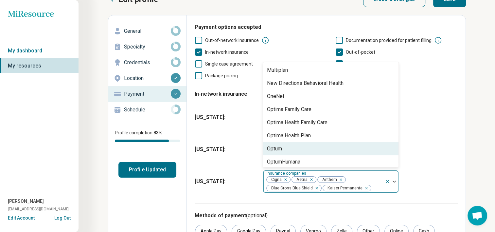
click at [279, 149] on div "Optum" at bounding box center [274, 149] width 15 height 8
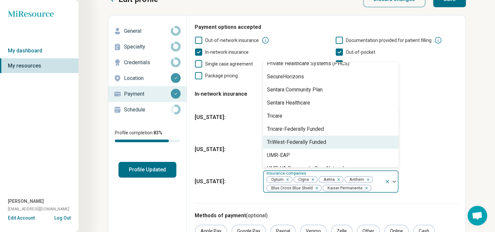
scroll to position [393, 0]
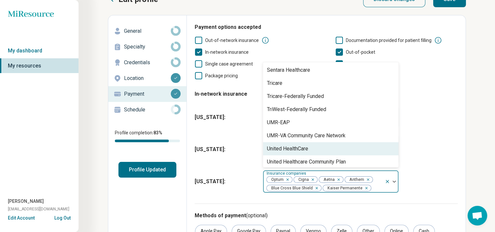
click at [283, 147] on div "United HealthCare" at bounding box center [287, 149] width 41 height 8
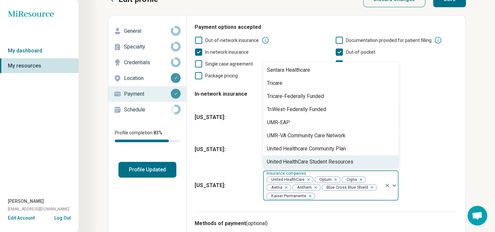
scroll to position [408, 0]
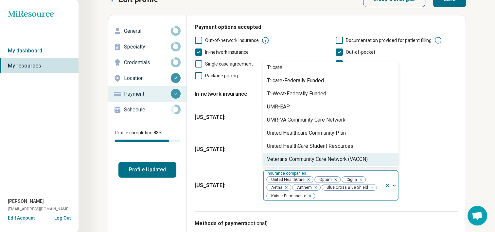
click at [448, 126] on div "Massachusetts : Insurance companies Medicare Optum Aetna Cigna Blue Cross Blue …" at bounding box center [326, 117] width 263 height 28
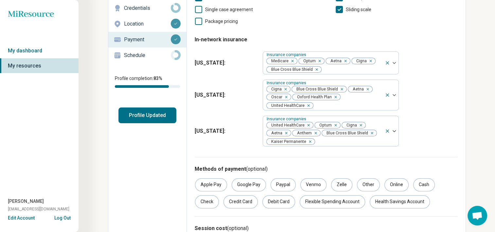
scroll to position [82, 0]
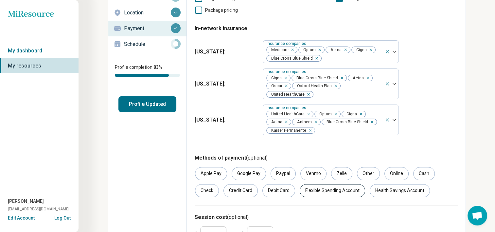
click at [330, 188] on div "Flexible Spending Account" at bounding box center [332, 190] width 65 height 13
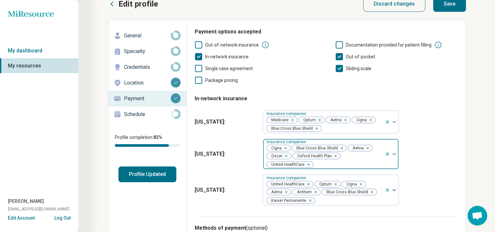
scroll to position [0, 0]
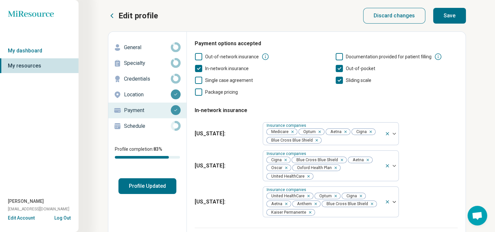
click at [443, 15] on button "Save" at bounding box center [449, 16] width 33 height 16
click at [140, 123] on p "Schedule" at bounding box center [147, 126] width 47 height 8
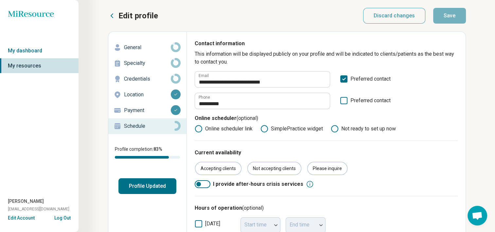
click at [264, 129] on icon at bounding box center [265, 129] width 8 height 8
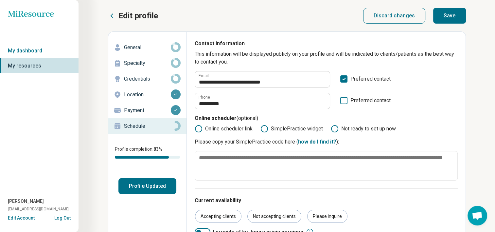
click at [334, 128] on icon at bounding box center [335, 129] width 8 height 8
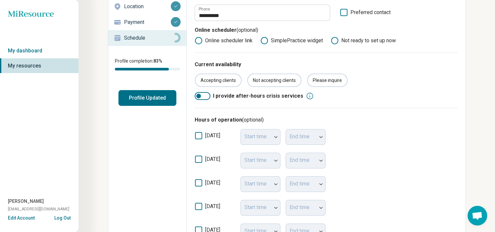
scroll to position [98, 0]
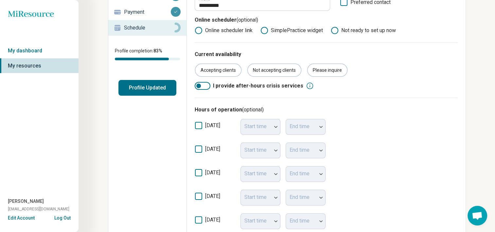
click at [199, 149] on icon at bounding box center [198, 148] width 7 height 7
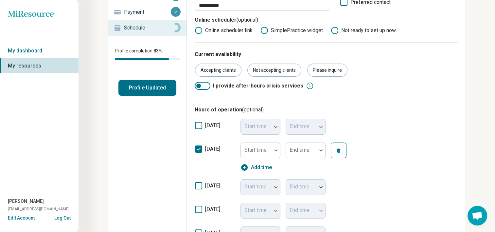
scroll to position [3, 0]
click at [275, 151] on div at bounding box center [276, 150] width 9 height 15
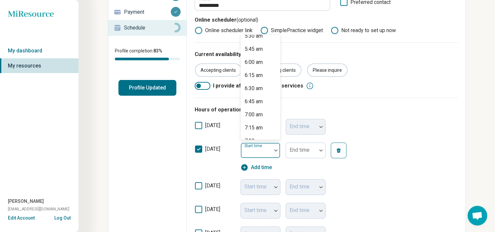
scroll to position [360, 0]
click at [261, 103] on div "8:00 am" at bounding box center [254, 102] width 18 height 8
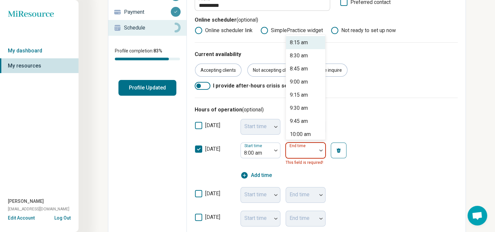
click at [320, 149] on img at bounding box center [320, 150] width 3 height 2
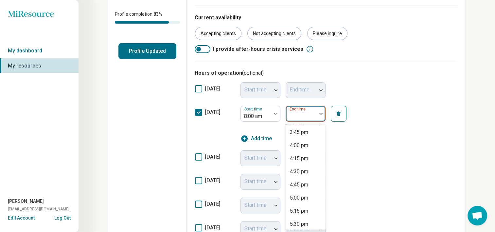
scroll to position [458, 0]
click at [300, 186] on div "6:00 pm" at bounding box center [299, 185] width 18 height 8
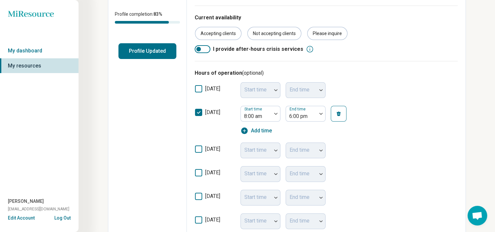
click at [199, 150] on icon at bounding box center [198, 148] width 7 height 7
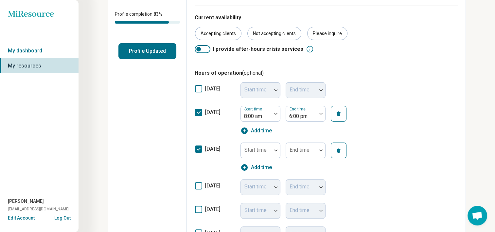
scroll to position [3, 0]
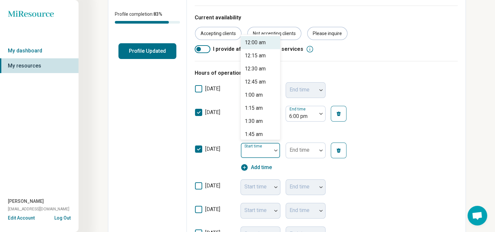
click at [278, 152] on div at bounding box center [276, 150] width 9 height 15
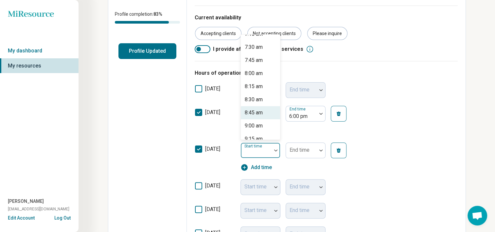
scroll to position [393, 0]
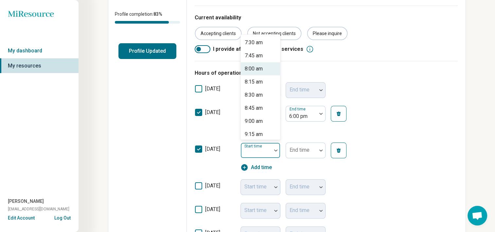
click at [262, 66] on div "8:00 am" at bounding box center [254, 69] width 18 height 8
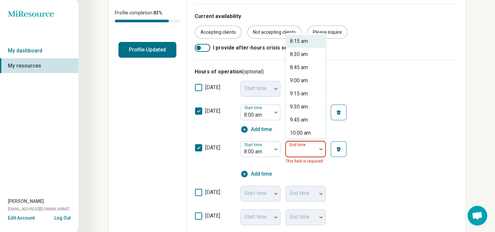
click at [320, 150] on div at bounding box center [321, 148] width 9 height 15
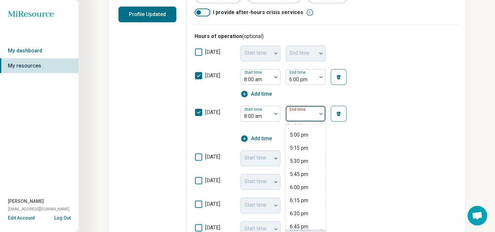
scroll to position [491, 0]
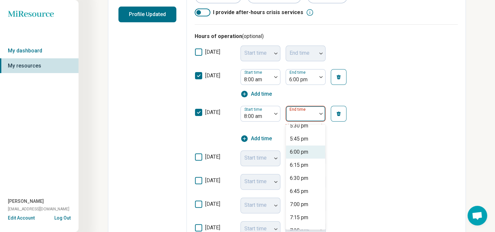
click at [305, 152] on div "6:00 pm" at bounding box center [299, 152] width 18 height 8
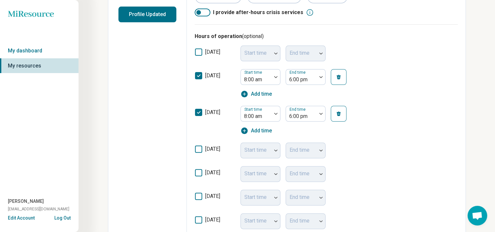
click at [198, 147] on icon at bounding box center [198, 148] width 7 height 7
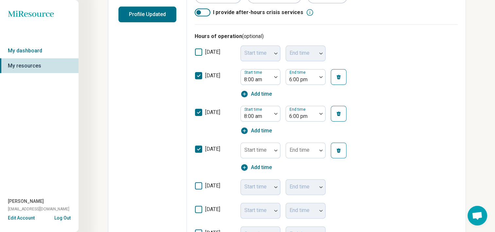
scroll to position [3, 0]
click at [274, 152] on div at bounding box center [276, 150] width 9 height 15
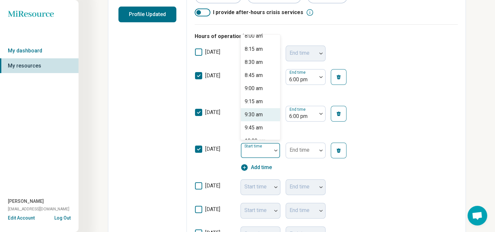
scroll to position [393, 0]
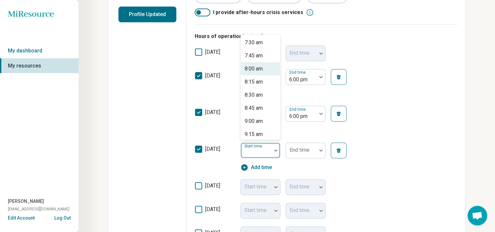
click at [260, 67] on div "8:00 am" at bounding box center [254, 69] width 18 height 8
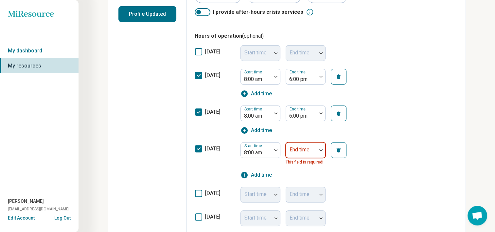
click at [318, 146] on div at bounding box center [321, 149] width 9 height 15
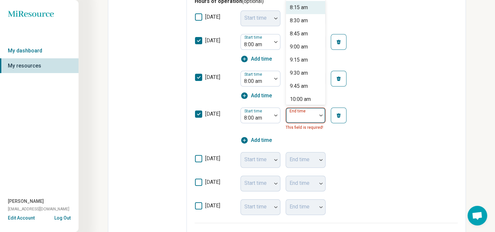
scroll to position [208, 0]
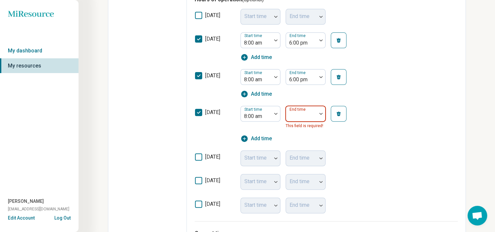
click at [321, 112] on div at bounding box center [321, 113] width 9 height 15
click at [321, 111] on div at bounding box center [321, 113] width 9 height 15
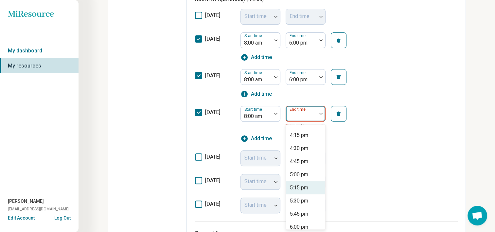
scroll to position [426, 0]
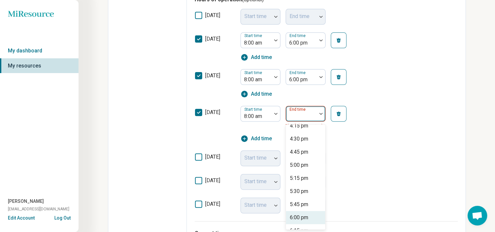
click at [298, 216] on div "6:00 pm" at bounding box center [299, 217] width 18 height 8
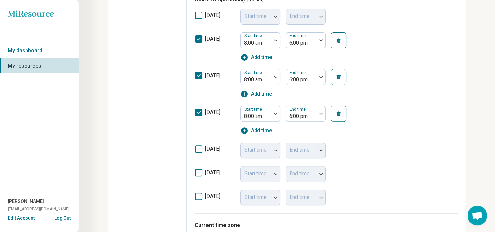
click at [200, 148] on icon at bounding box center [198, 148] width 7 height 7
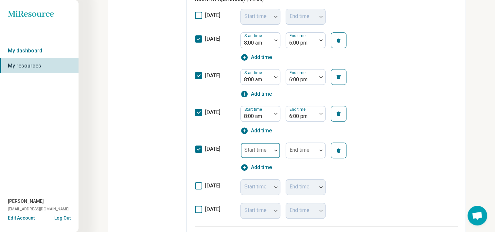
click at [278, 147] on div at bounding box center [276, 150] width 9 height 15
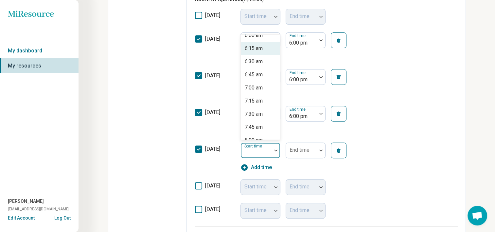
scroll to position [327, 0]
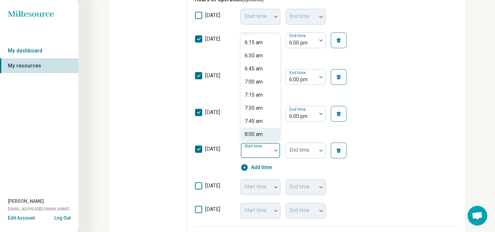
click at [252, 136] on div "8:00 am" at bounding box center [254, 134] width 18 height 8
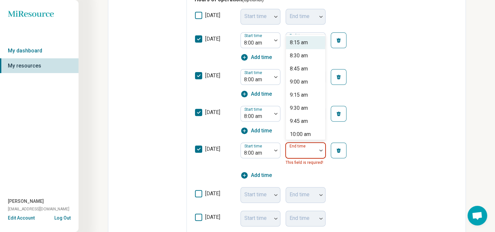
click at [318, 151] on div at bounding box center [321, 150] width 9 height 15
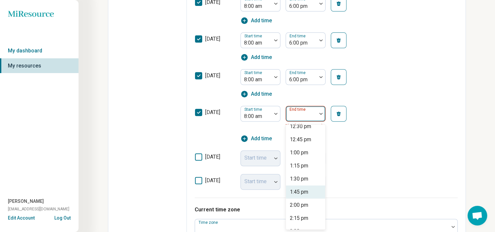
scroll to position [295, 0]
click at [297, 190] on div "3:00 pm" at bounding box center [299, 191] width 18 height 8
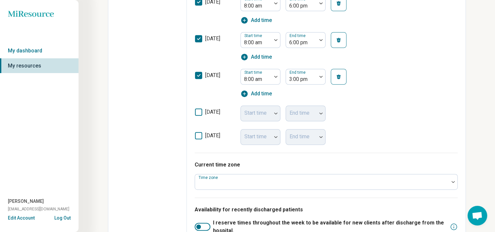
scroll to position [310, 0]
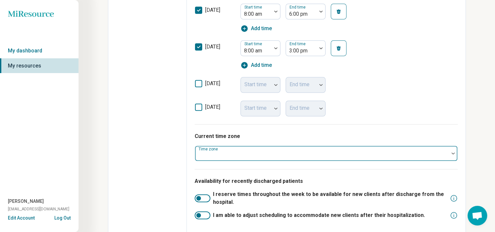
click at [248, 152] on div at bounding box center [322, 155] width 249 height 9
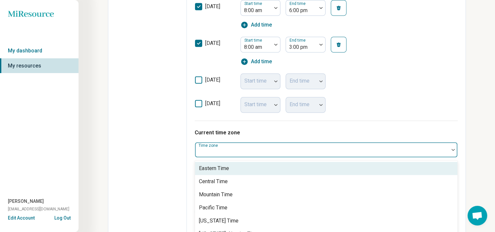
scroll to position [326, 0]
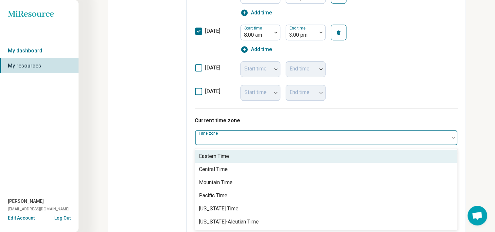
click at [230, 157] on div "Eastern Time" at bounding box center [326, 156] width 263 height 13
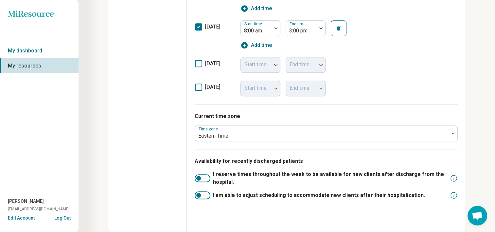
scroll to position [331, 0]
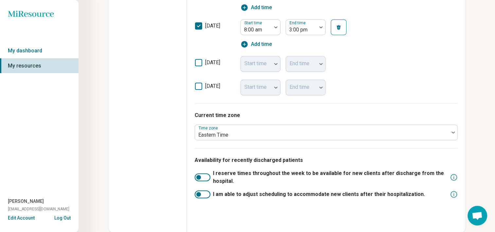
click at [198, 176] on div at bounding box center [198, 177] width 5 height 5
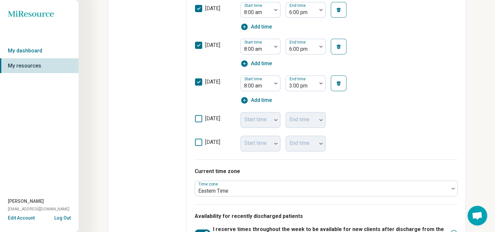
scroll to position [330, 0]
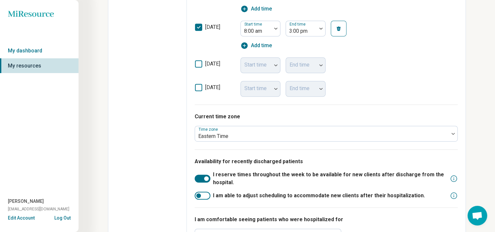
drag, startPoint x: 341, startPoint y: 178, endPoint x: 335, endPoint y: 181, distance: 6.6
click at [335, 181] on span "I reserve times throughout the week to be available for new clients after disch…" at bounding box center [330, 179] width 234 height 16
click at [200, 177] on div at bounding box center [198, 178] width 5 height 5
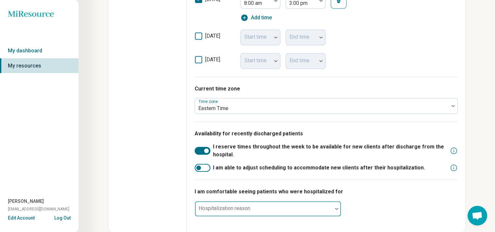
click at [297, 207] on div at bounding box center [264, 211] width 132 height 9
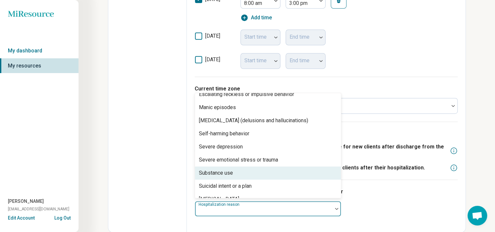
scroll to position [42, 0]
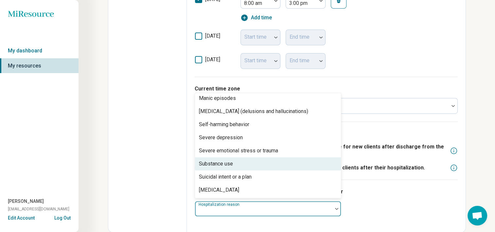
click at [212, 163] on div "Substance use" at bounding box center [216, 164] width 34 height 8
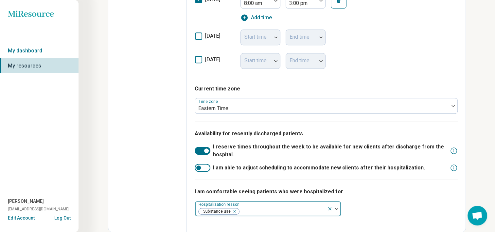
click at [244, 210] on div at bounding box center [282, 211] width 85 height 9
click at [244, 207] on div at bounding box center [282, 211] width 85 height 9
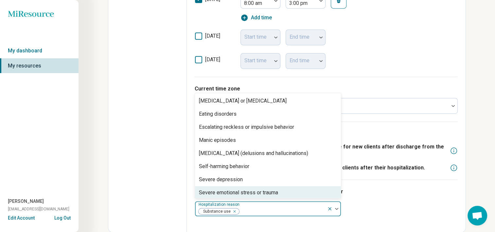
click at [222, 192] on div "Severe emotional stress or trauma" at bounding box center [238, 193] width 79 height 8
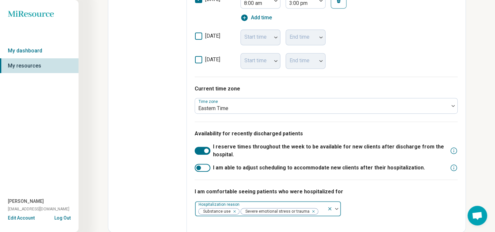
click at [321, 209] on div at bounding box center [322, 211] width 6 height 9
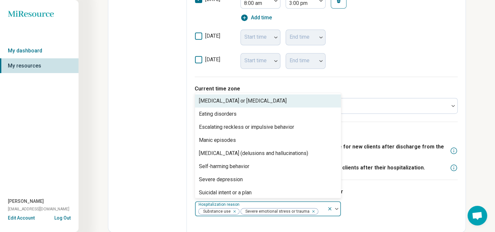
click at [320, 209] on div at bounding box center [322, 211] width 6 height 9
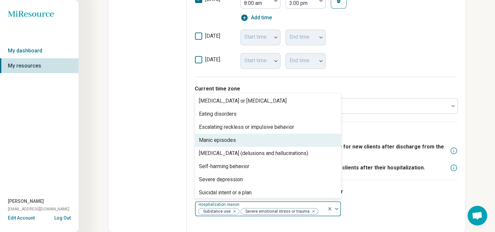
click at [221, 140] on div "Manic episodes" at bounding box center [217, 140] width 37 height 8
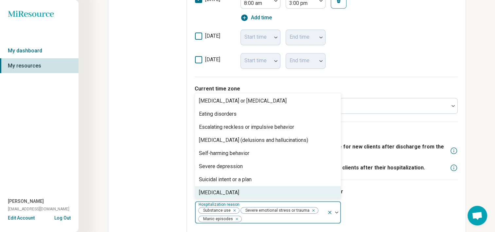
click at [250, 217] on div at bounding box center [283, 218] width 82 height 9
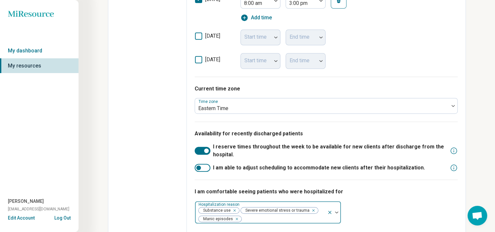
click at [250, 217] on div at bounding box center [283, 218] width 82 height 9
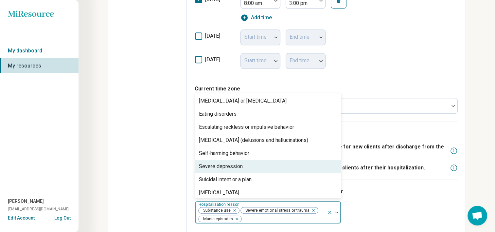
click at [219, 168] on div "Severe depression" at bounding box center [221, 166] width 44 height 8
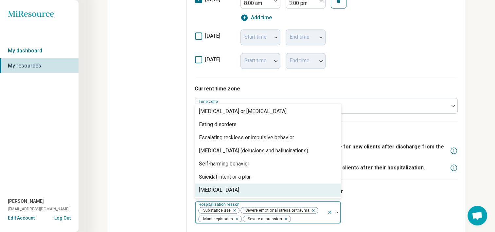
click at [410, 199] on div "I am comfortable seeing patients who were hospitalized for option Severe depres…" at bounding box center [326, 205] width 263 height 52
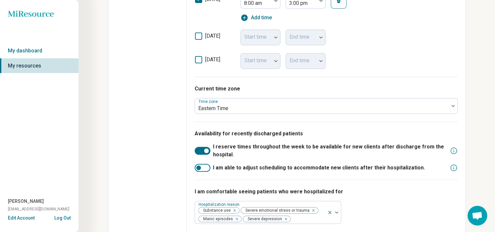
click at [198, 165] on div at bounding box center [198, 167] width 5 height 5
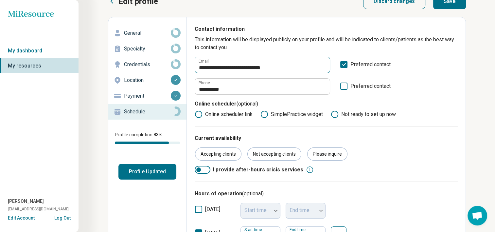
scroll to position [13, 0]
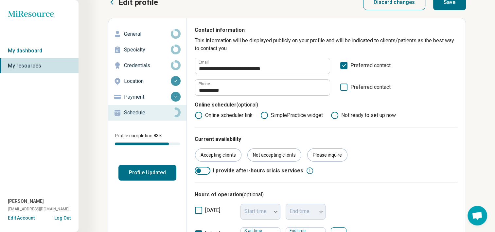
click at [453, 4] on button "Save" at bounding box center [449, 2] width 33 height 16
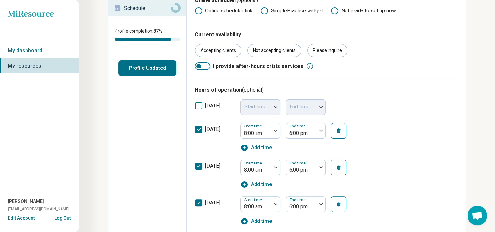
scroll to position [38, 0]
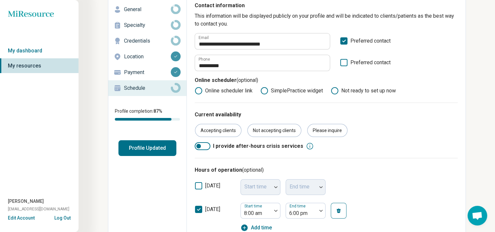
click at [136, 150] on button "Profile Updated" at bounding box center [147, 148] width 58 height 16
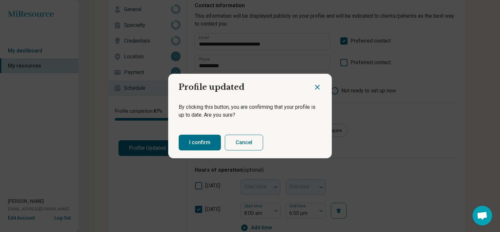
click at [316, 86] on icon "Close dialog" at bounding box center [318, 87] width 8 height 8
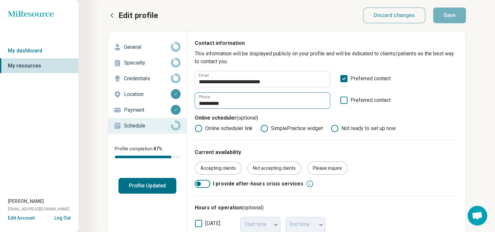
scroll to position [0, 0]
click at [157, 49] on p "General" at bounding box center [147, 48] width 47 height 8
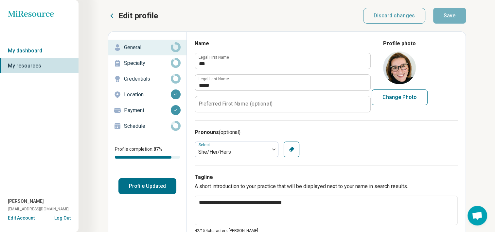
click at [134, 64] on p "Specialty" at bounding box center [147, 63] width 47 height 8
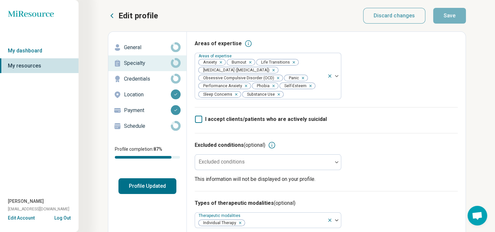
click at [132, 81] on p "Credentials" at bounding box center [147, 79] width 47 height 8
type textarea "*"
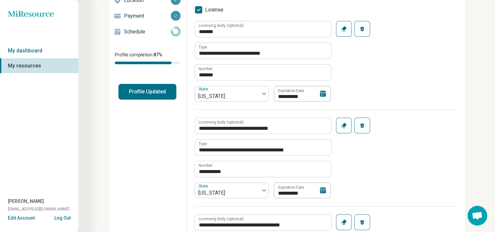
scroll to position [33, 0]
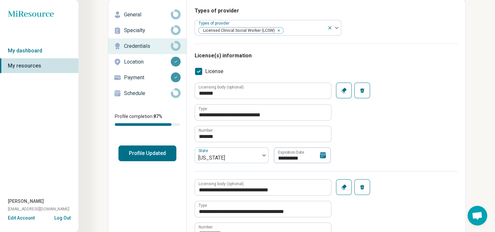
click at [134, 152] on button "Profile Updated" at bounding box center [147, 153] width 58 height 16
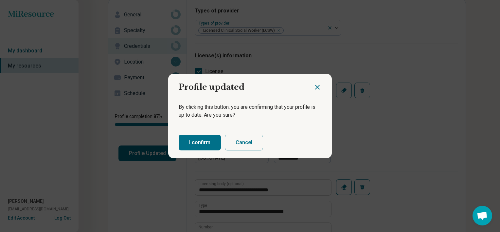
click at [204, 143] on button "I confirm" at bounding box center [200, 143] width 42 height 16
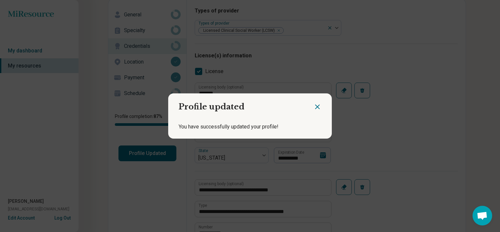
click at [314, 106] on icon "Close dialog" at bounding box center [318, 107] width 8 height 8
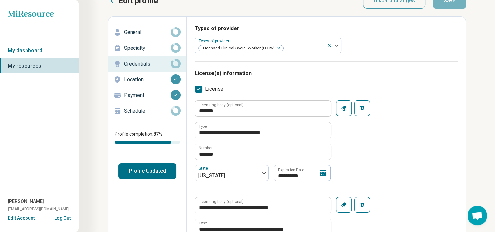
scroll to position [0, 0]
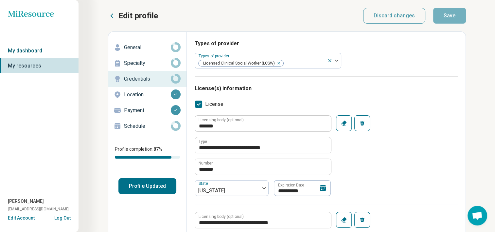
click at [17, 50] on link "My dashboard" at bounding box center [39, 50] width 79 height 15
